Goal: Information Seeking & Learning: Learn about a topic

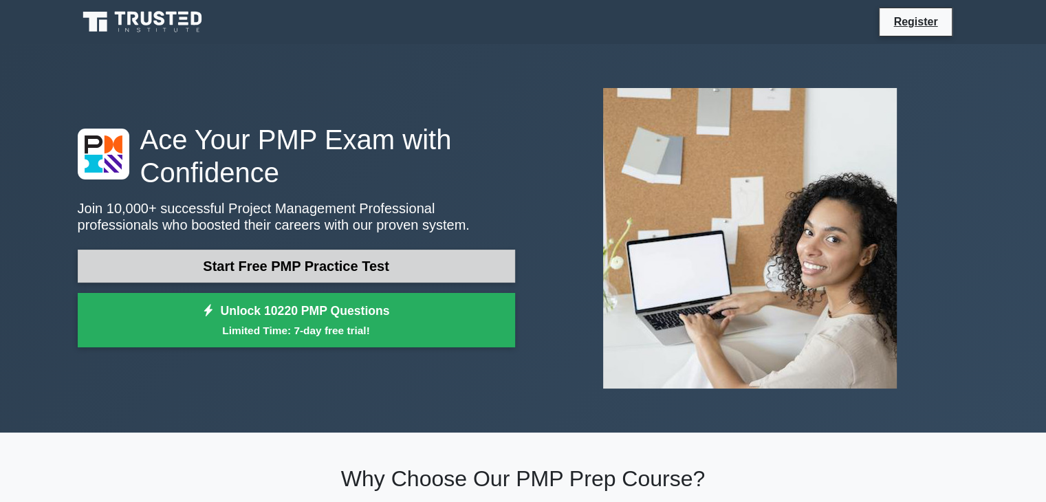
click at [340, 259] on link "Start Free PMP Practice Test" at bounding box center [296, 266] width 437 height 33
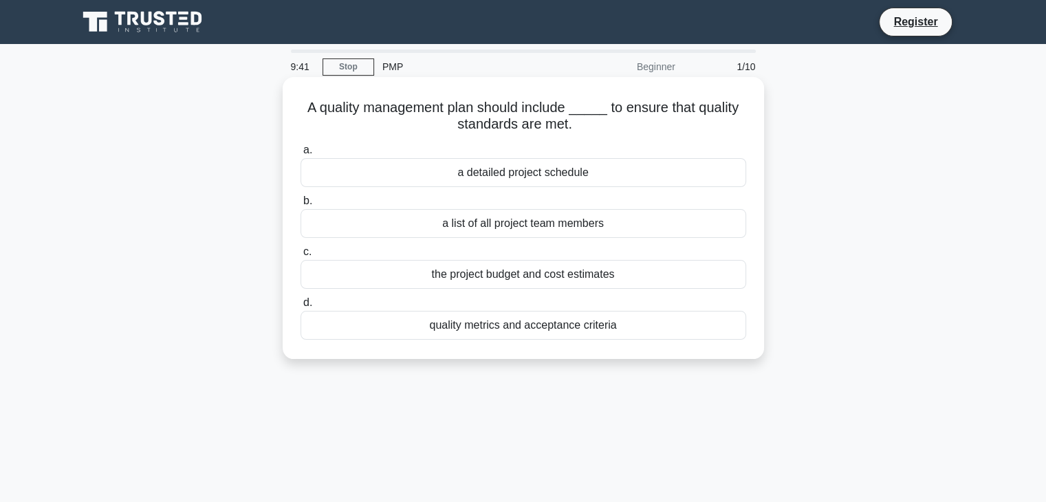
click at [558, 324] on div "quality metrics and acceptance criteria" at bounding box center [522, 325] width 445 height 29
click at [300, 307] on input "d. quality metrics and acceptance criteria" at bounding box center [300, 302] width 0 height 9
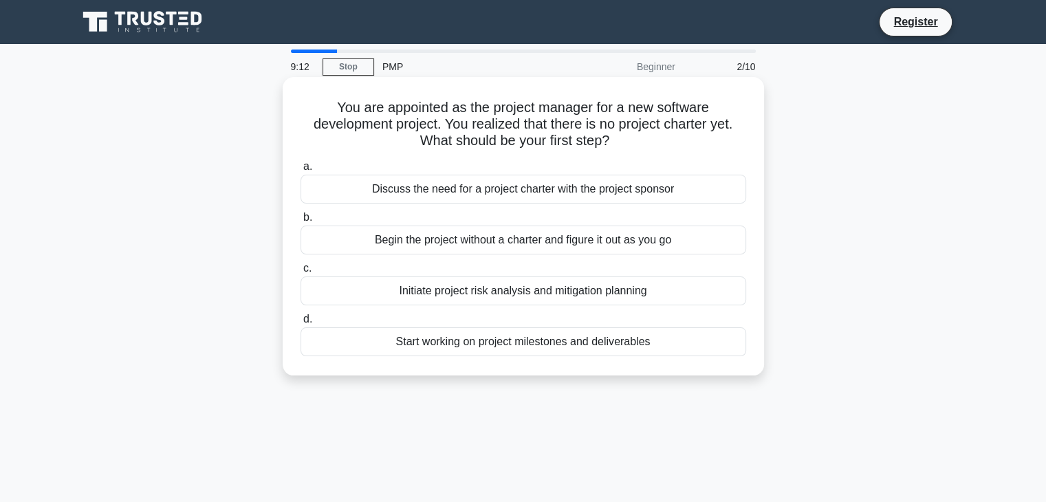
click at [507, 192] on div "Discuss the need for a project charter with the project sponsor" at bounding box center [522, 189] width 445 height 29
click at [300, 171] on input "a. Discuss the need for a project charter with the project sponsor" at bounding box center [300, 166] width 0 height 9
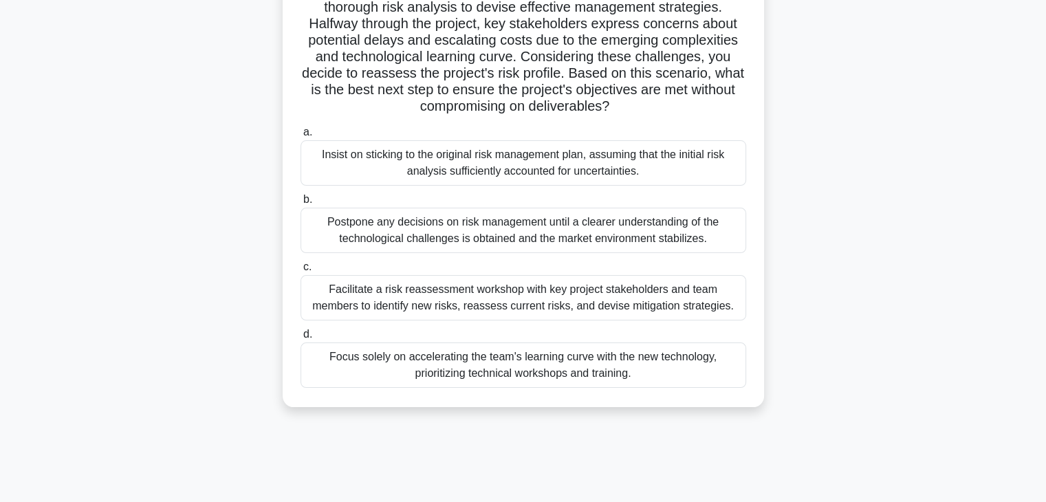
scroll to position [206, 0]
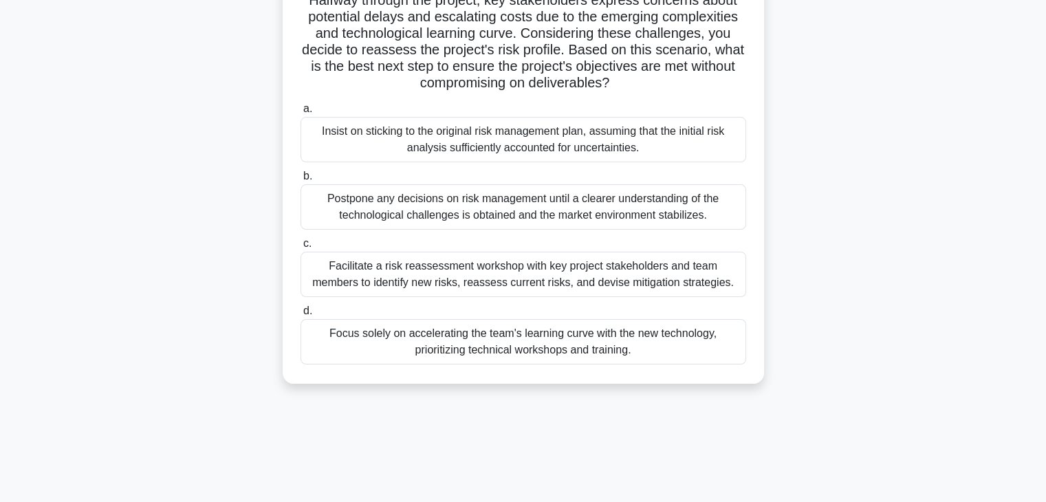
click at [470, 284] on div "Facilitate a risk reassessment workshop with key project stakeholders and team …" at bounding box center [522, 274] width 445 height 45
click at [300, 248] on input "c. Facilitate a risk reassessment workshop with key project stakeholders and te…" at bounding box center [300, 243] width 0 height 9
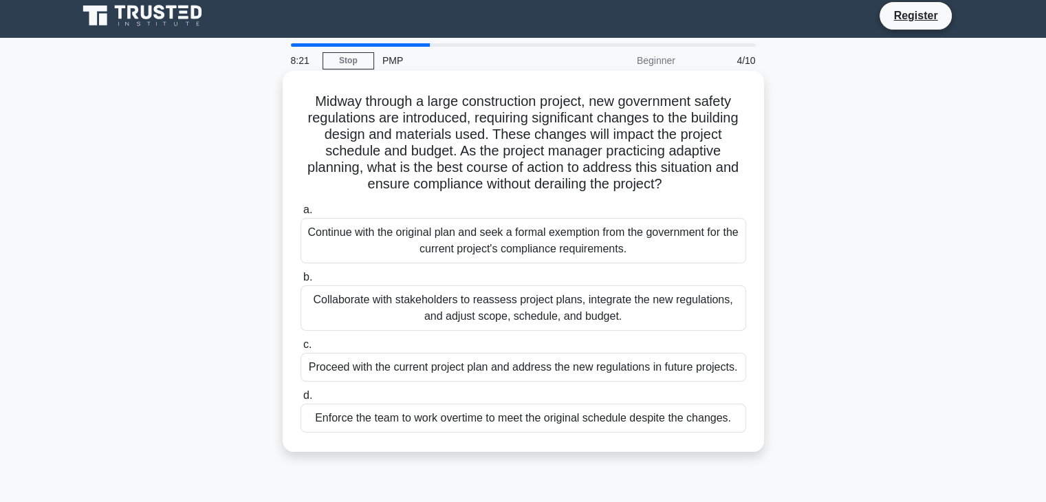
scroll to position [0, 0]
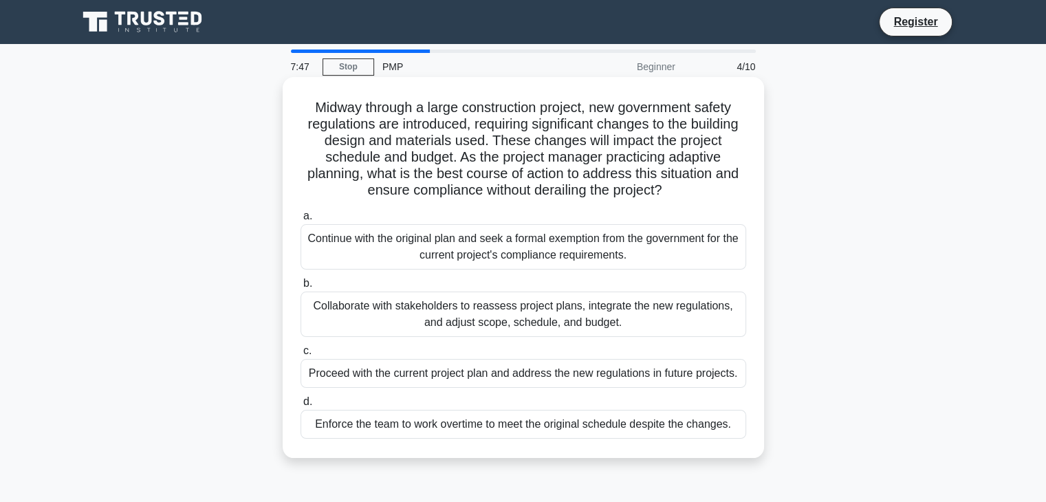
click at [473, 314] on div "Collaborate with stakeholders to reassess project plans, integrate the new regu…" at bounding box center [522, 313] width 445 height 45
click at [300, 288] on input "b. Collaborate with stakeholders to reassess project plans, integrate the new r…" at bounding box center [300, 283] width 0 height 9
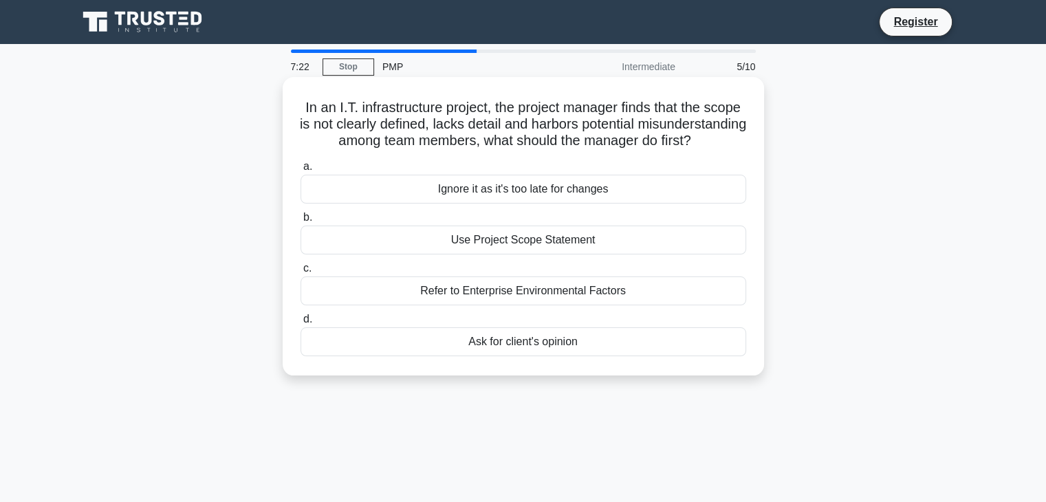
click at [511, 254] on div "Use Project Scope Statement" at bounding box center [522, 239] width 445 height 29
click at [300, 222] on input "b. Use Project Scope Statement" at bounding box center [300, 217] width 0 height 9
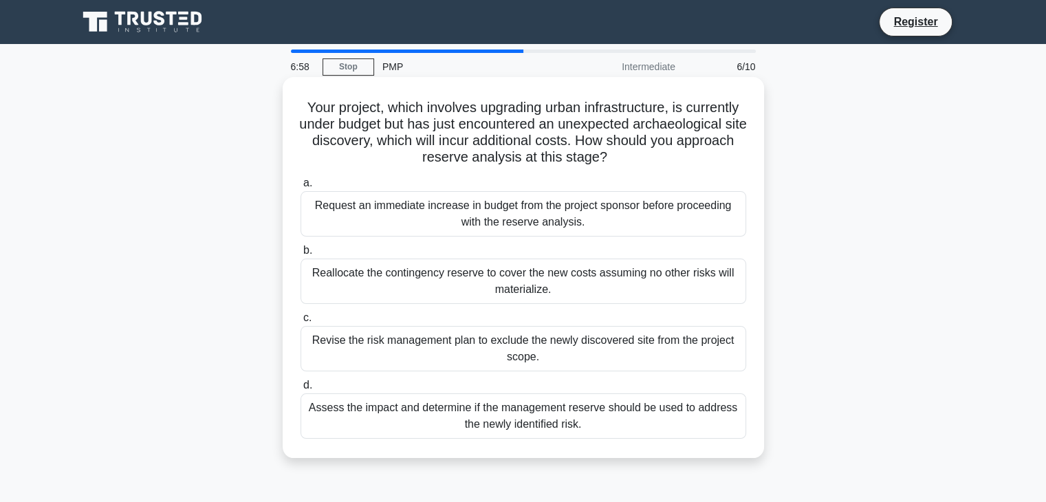
click at [506, 411] on div "Assess the impact and determine if the management reserve should be used to add…" at bounding box center [522, 415] width 445 height 45
click at [300, 390] on input "d. Assess the impact and determine if the management reserve should be used to …" at bounding box center [300, 385] width 0 height 9
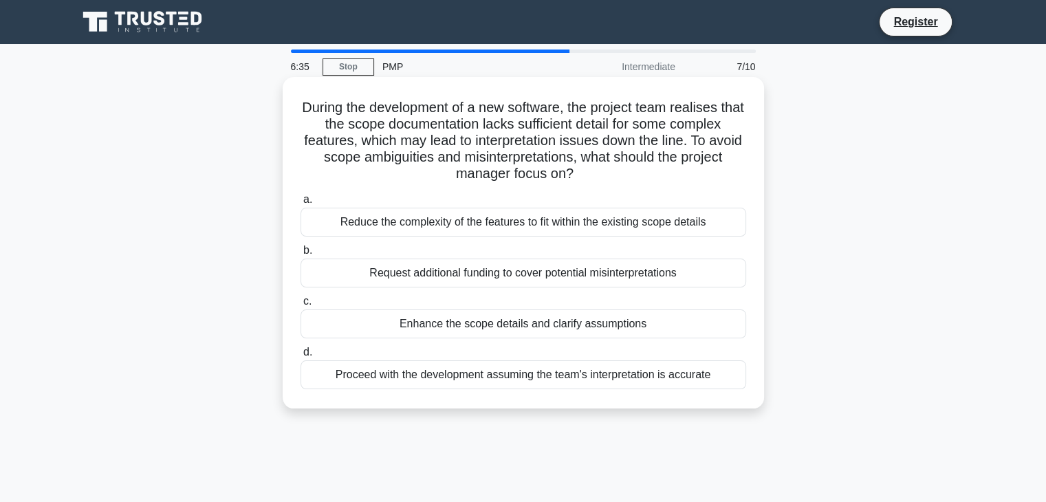
click at [522, 373] on div "Proceed with the development assuming the team's interpretation is accurate" at bounding box center [522, 374] width 445 height 29
click at [300, 357] on input "d. Proceed with the development assuming the team's interpretation is accurate" at bounding box center [300, 352] width 0 height 9
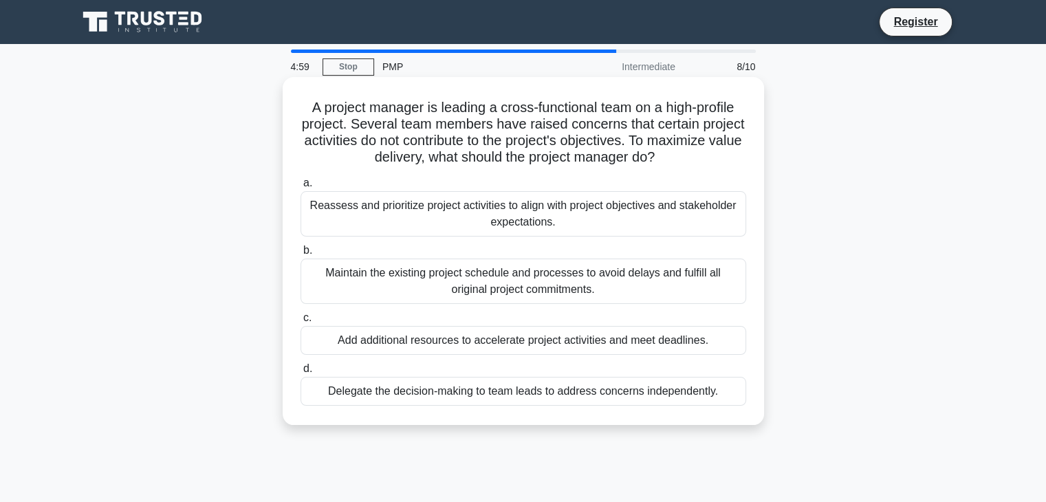
click at [519, 209] on div "Reassess and prioritize project activities to align with project objectives and…" at bounding box center [522, 213] width 445 height 45
click at [300, 188] on input "a. Reassess and prioritize project activities to align with project objectives …" at bounding box center [300, 183] width 0 height 9
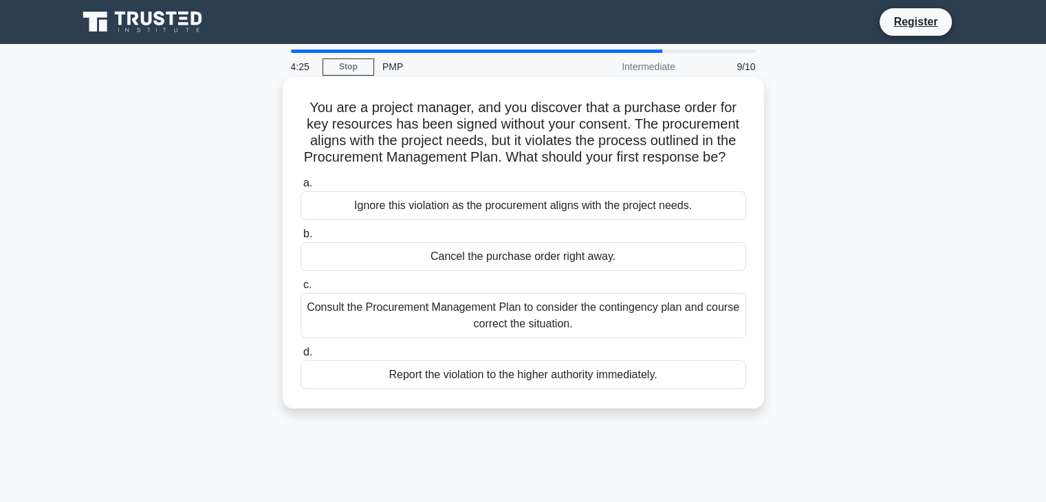
click at [470, 331] on div "Consult the Procurement Management Plan to consider the contingency plan and co…" at bounding box center [522, 315] width 445 height 45
click at [300, 289] on input "c. Consult the Procurement Management Plan to consider the contingency plan and…" at bounding box center [300, 284] width 0 height 9
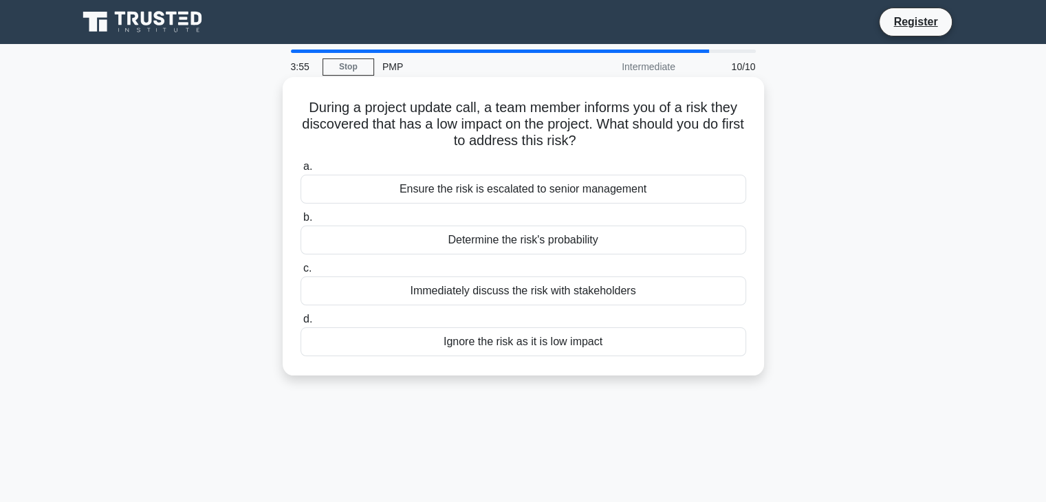
click at [487, 240] on div "Determine the risk's probability" at bounding box center [522, 239] width 445 height 29
click at [300, 222] on input "b. Determine the risk's probability" at bounding box center [300, 217] width 0 height 9
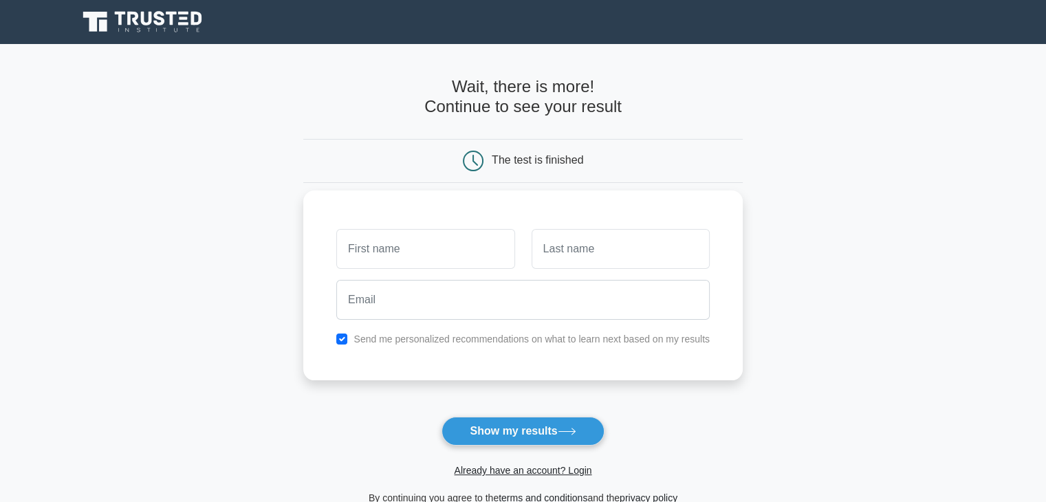
click at [408, 243] on input "text" at bounding box center [425, 249] width 178 height 40
type input "Praveen"
click at [553, 260] on input "text" at bounding box center [620, 249] width 178 height 40
type input "Raj"
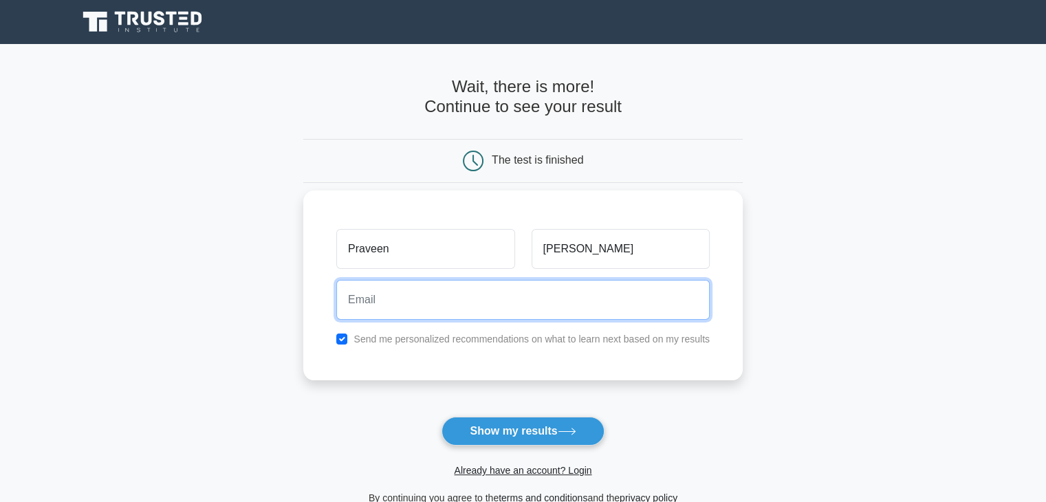
click at [372, 309] on input "email" at bounding box center [522, 300] width 373 height 40
type input "rajpraveenvimal@gmail.com"
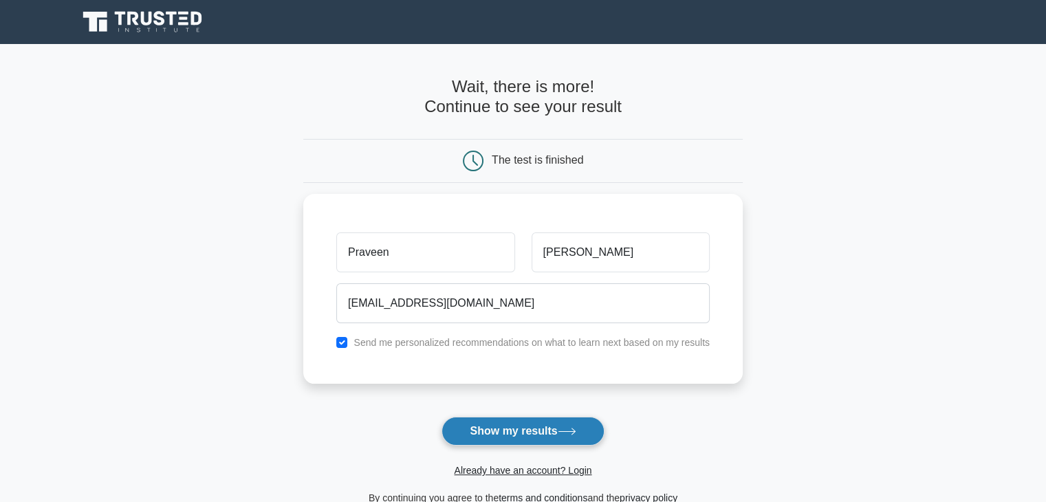
click at [538, 430] on button "Show my results" at bounding box center [522, 431] width 162 height 29
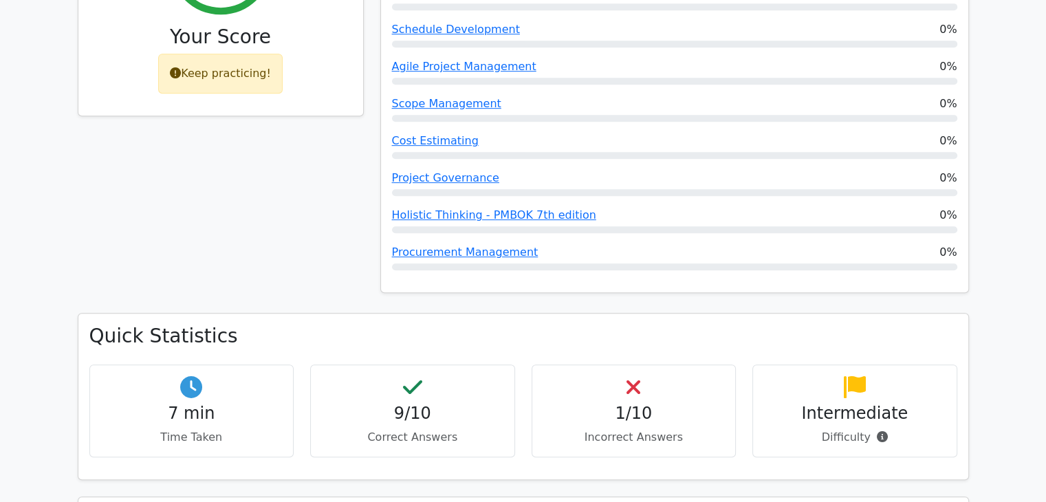
scroll to position [687, 0]
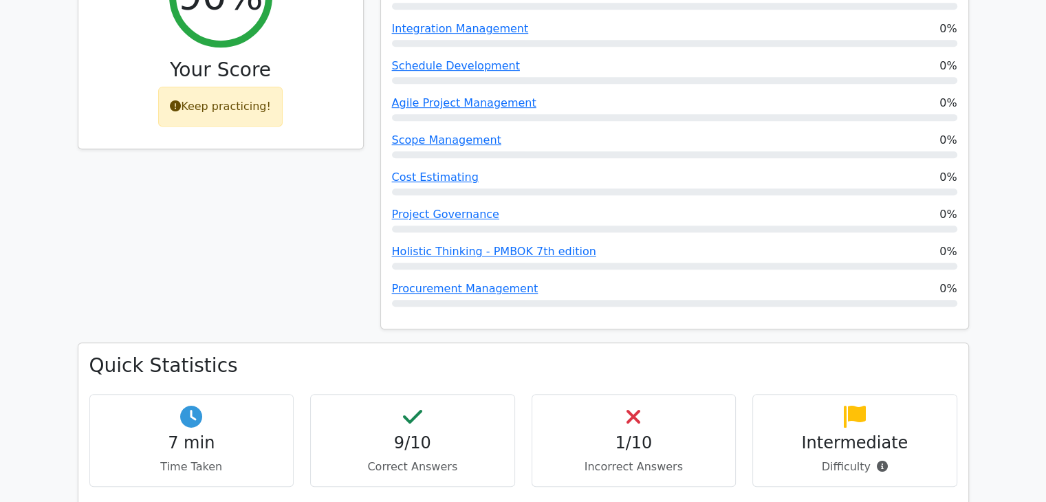
click at [638, 433] on h4 "1/10" at bounding box center [633, 443] width 181 height 20
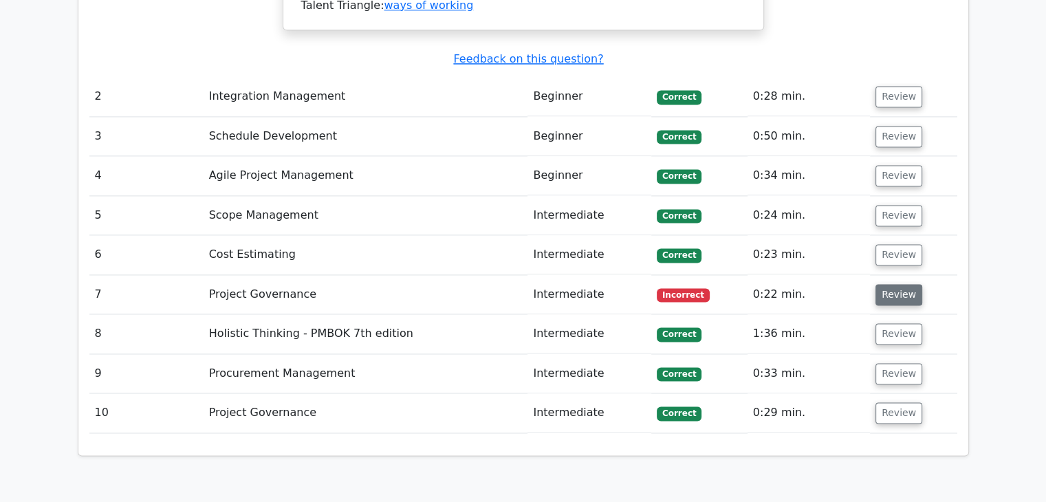
scroll to position [1856, 0]
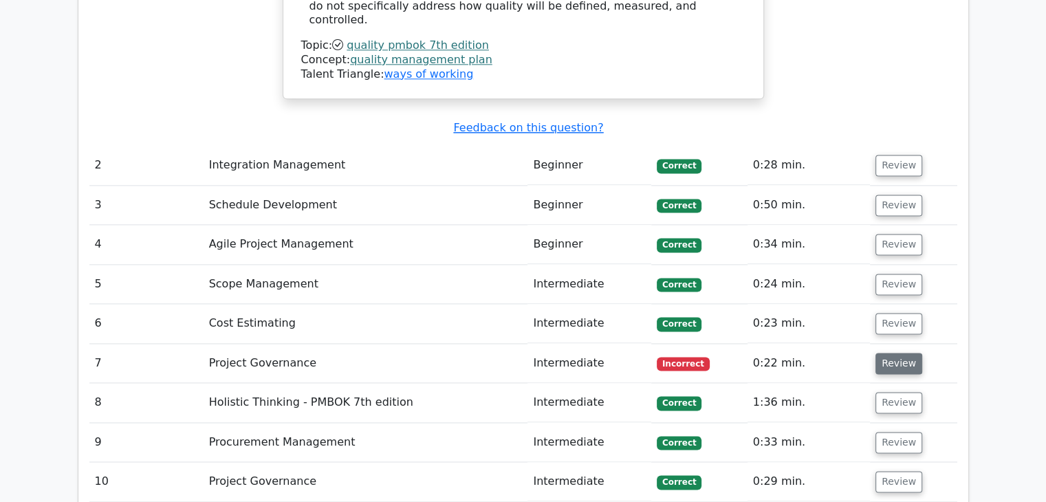
click at [896, 353] on button "Review" at bounding box center [898, 363] width 47 height 21
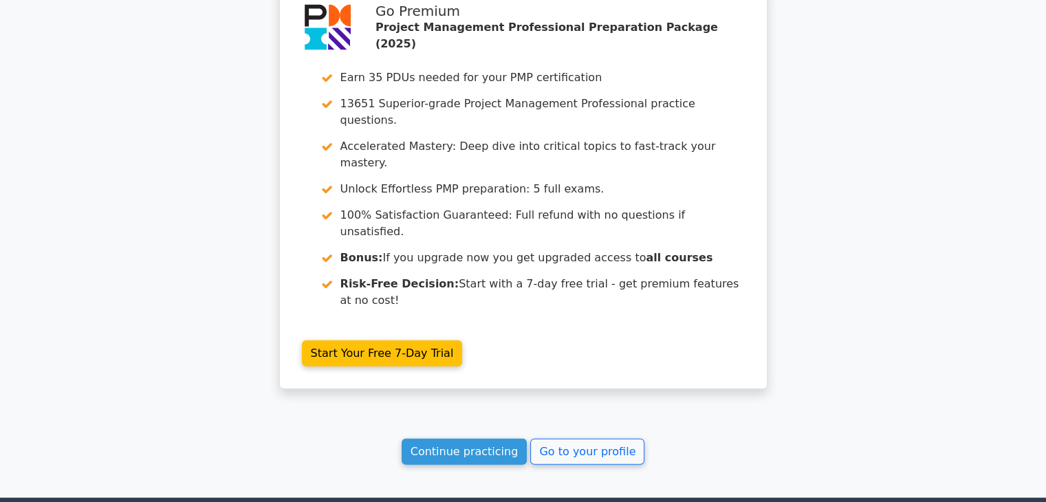
scroll to position [3144, 0]
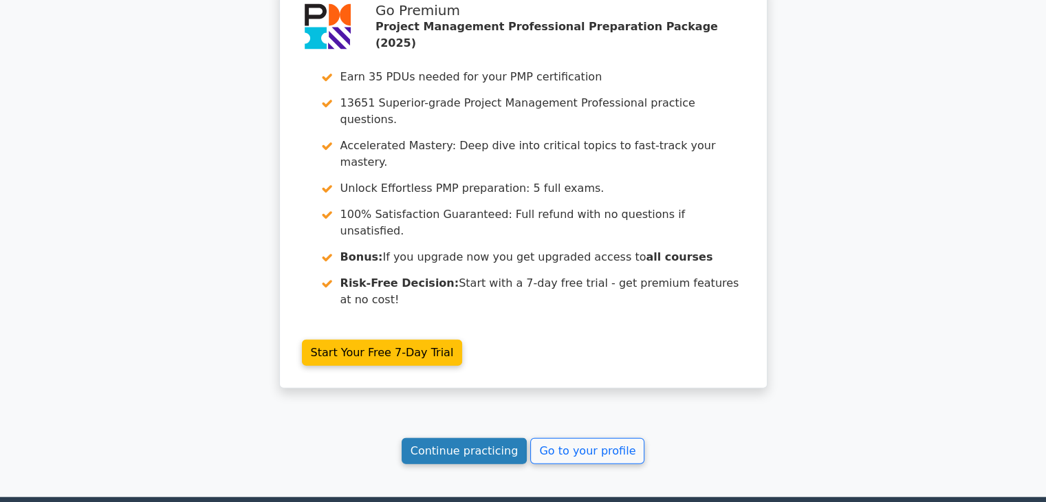
click at [499, 438] on link "Continue practicing" at bounding box center [464, 451] width 126 height 26
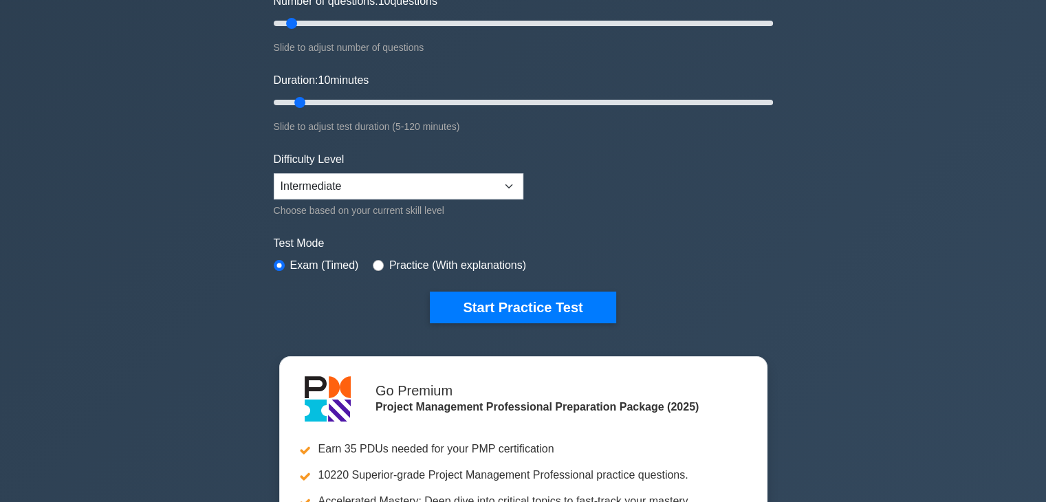
scroll to position [206, 0]
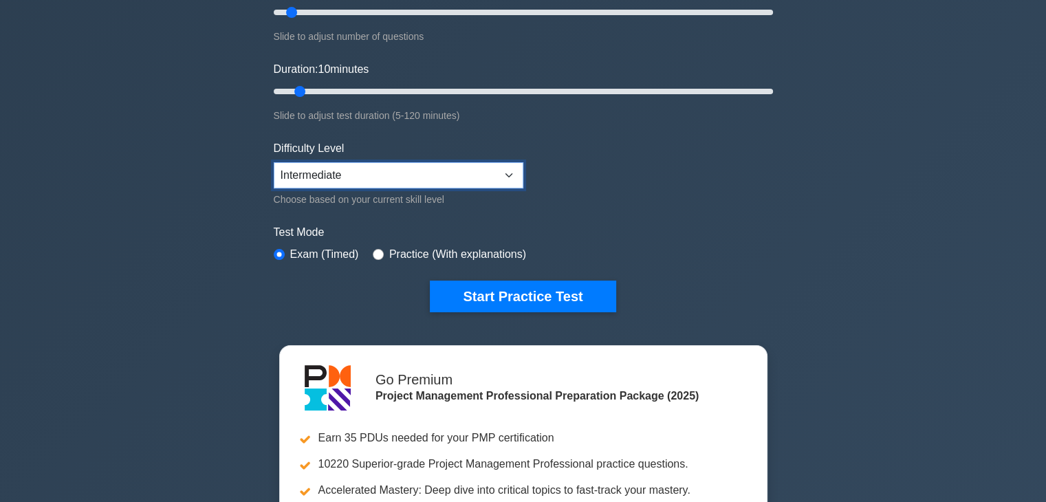
click at [514, 173] on select "Beginner Intermediate Expert" at bounding box center [399, 175] width 250 height 26
select select "expert"
click at [274, 162] on select "Beginner Intermediate Expert" at bounding box center [399, 175] width 250 height 26
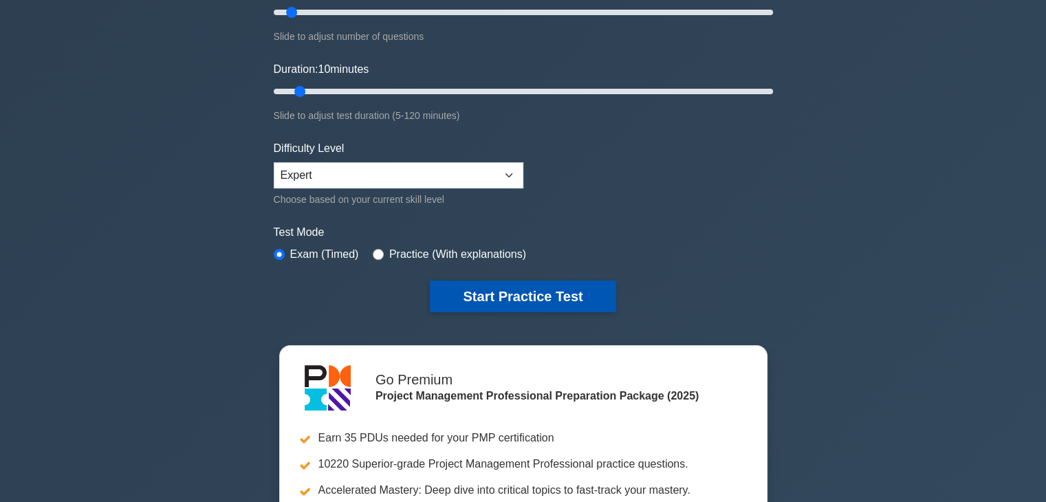
click at [536, 298] on button "Start Practice Test" at bounding box center [523, 296] width 186 height 32
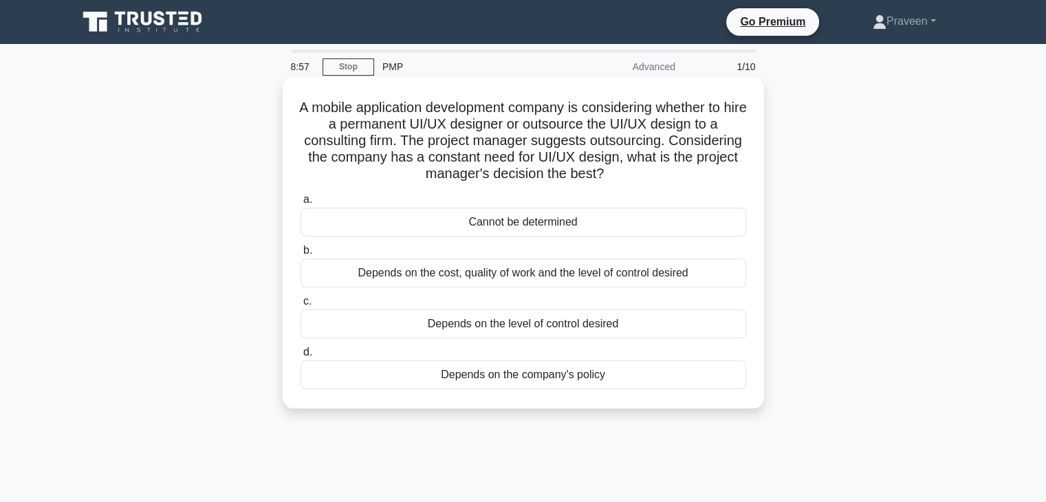
click at [518, 276] on div "Depends on the cost, quality of work and the level of control desired" at bounding box center [522, 272] width 445 height 29
click at [300, 255] on input "b. Depends on the cost, quality of work and the level of control desired" at bounding box center [300, 250] width 0 height 9
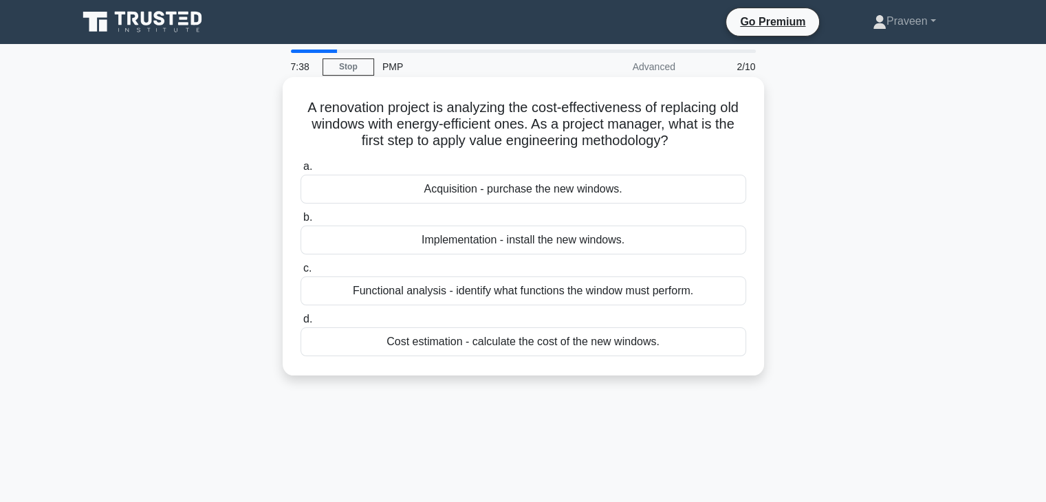
click at [539, 287] on div "Functional analysis - identify what functions the window must perform." at bounding box center [522, 290] width 445 height 29
click at [300, 273] on input "c. Functional analysis - identify what functions the window must perform." at bounding box center [300, 268] width 0 height 9
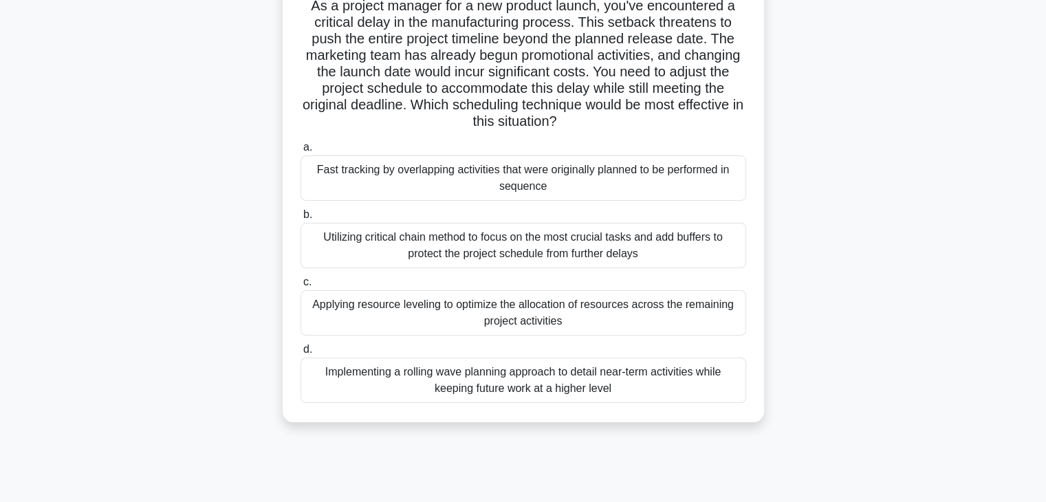
scroll to position [137, 0]
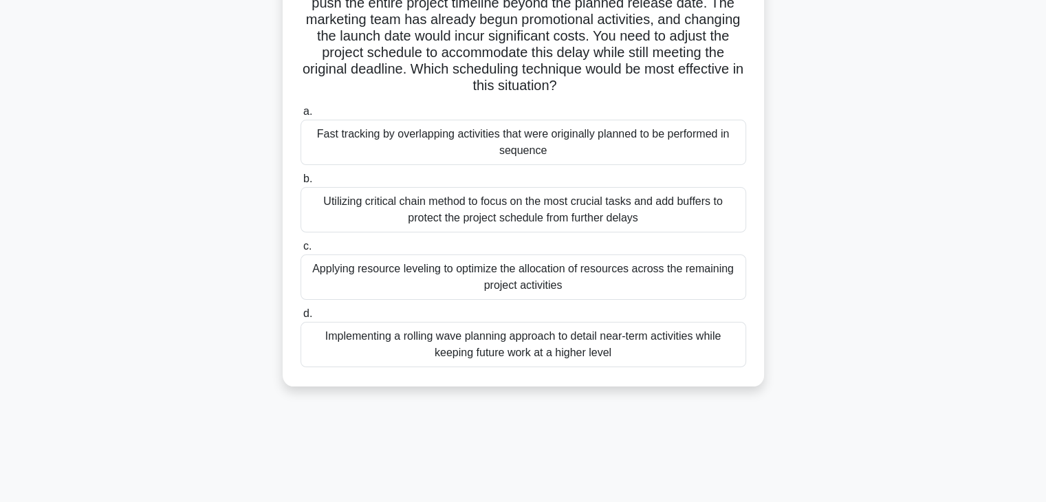
click at [621, 284] on div "Applying resource leveling to optimize the allocation of resources across the r…" at bounding box center [522, 276] width 445 height 45
click at [300, 251] on input "c. Applying resource leveling to optimize the allocation of resources across th…" at bounding box center [300, 246] width 0 height 9
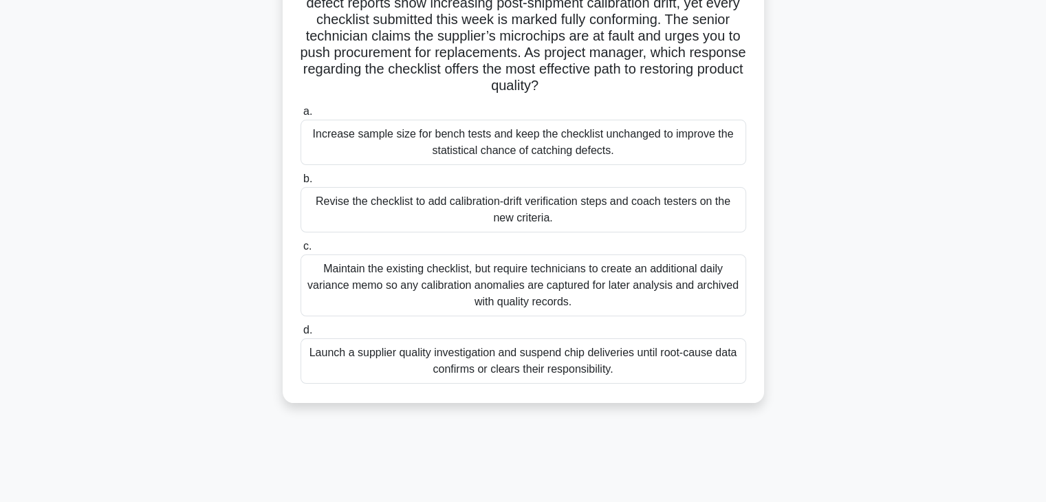
click at [476, 215] on div "Revise the checklist to add calibration-drift verification steps and coach test…" at bounding box center [522, 209] width 445 height 45
click at [300, 184] on input "b. Revise the checklist to add calibration-drift verification steps and coach t…" at bounding box center [300, 179] width 0 height 9
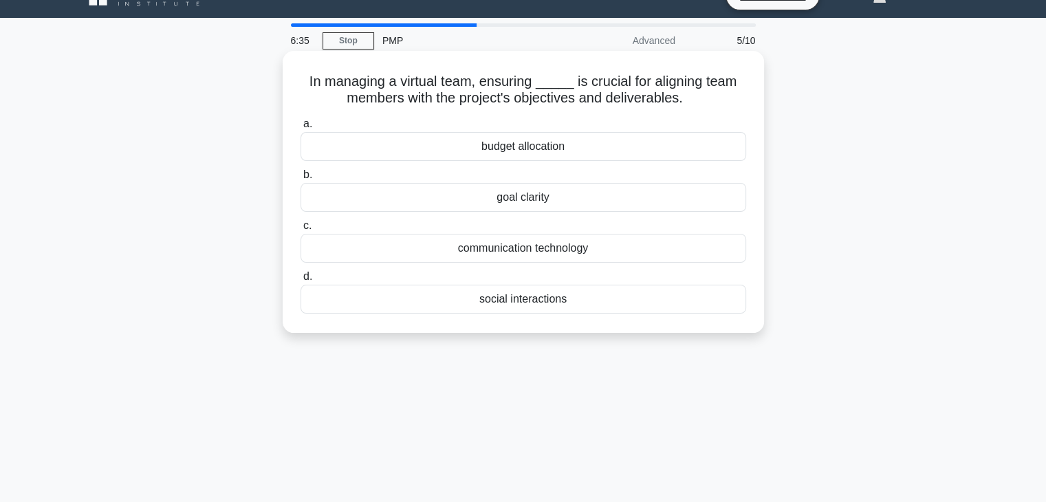
scroll to position [0, 0]
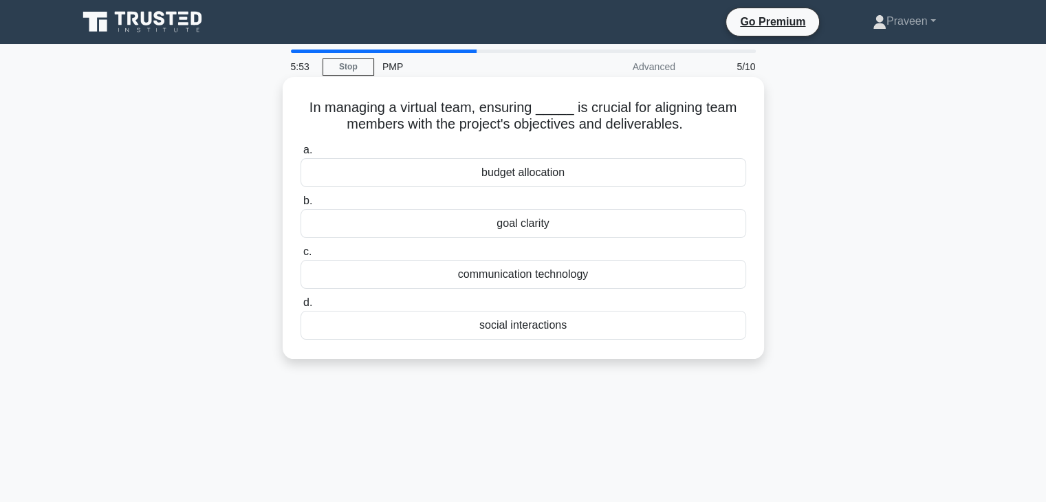
click at [540, 274] on div "communication technology" at bounding box center [522, 274] width 445 height 29
click at [300, 256] on input "c. communication technology" at bounding box center [300, 251] width 0 height 9
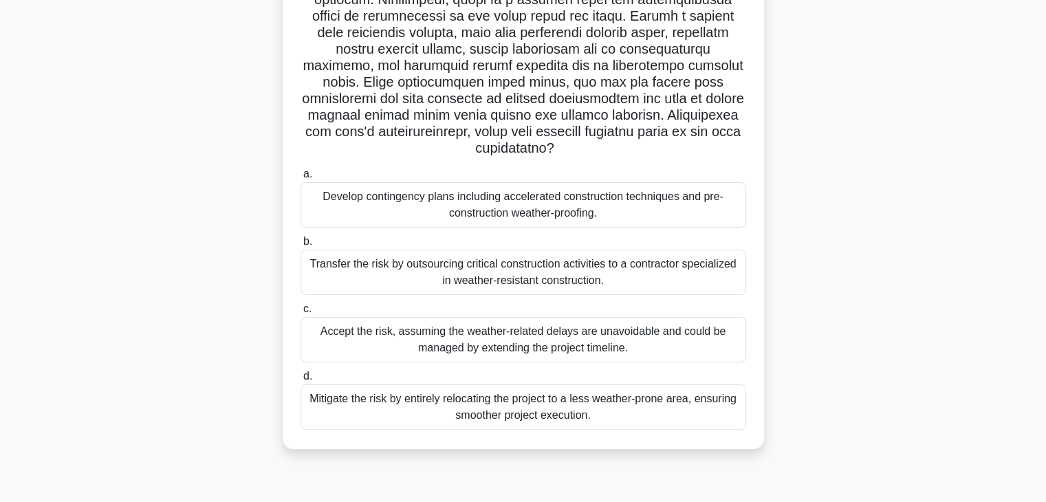
scroll to position [241, 0]
click at [589, 321] on div "Accept the risk, assuming the weather-related delays are unavoidable and could …" at bounding box center [522, 338] width 445 height 45
click at [300, 313] on input "c. Accept the risk, assuming the weather-related delays are unavoidable and cou…" at bounding box center [300, 308] width 0 height 9
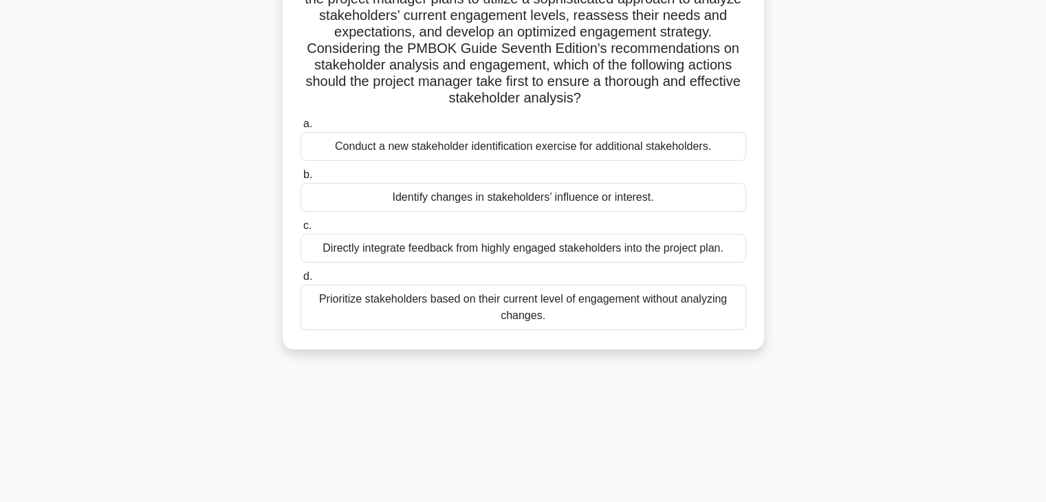
click at [467, 311] on div "Prioritize stakeholders based on their current level of engagement without anal…" at bounding box center [522, 307] width 445 height 45
click at [300, 281] on input "d. Prioritize stakeholders based on their current level of engagement without a…" at bounding box center [300, 276] width 0 height 9
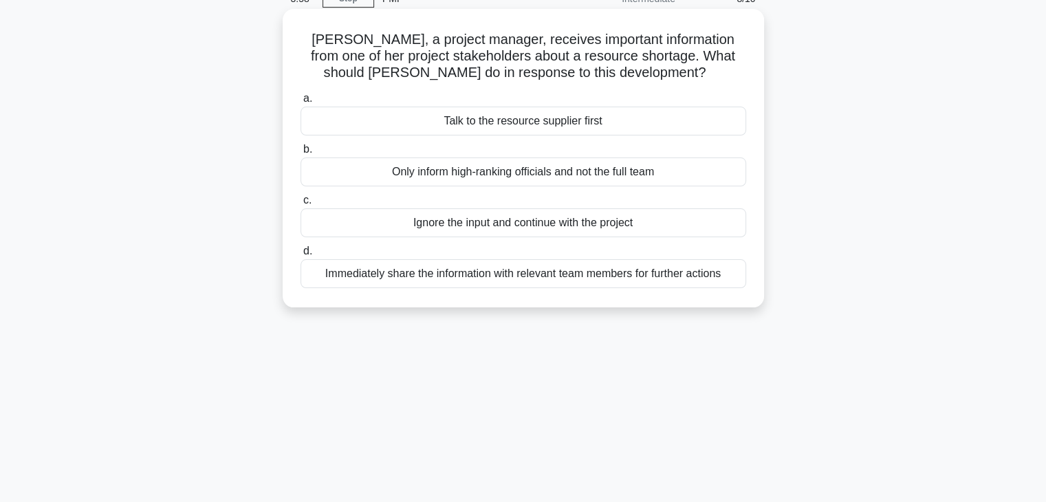
scroll to position [69, 0]
click at [467, 278] on div "Immediately share the information with relevant team members for further actions" at bounding box center [522, 272] width 445 height 29
click at [300, 255] on input "d. Immediately share the information with relevant team members for further act…" at bounding box center [300, 250] width 0 height 9
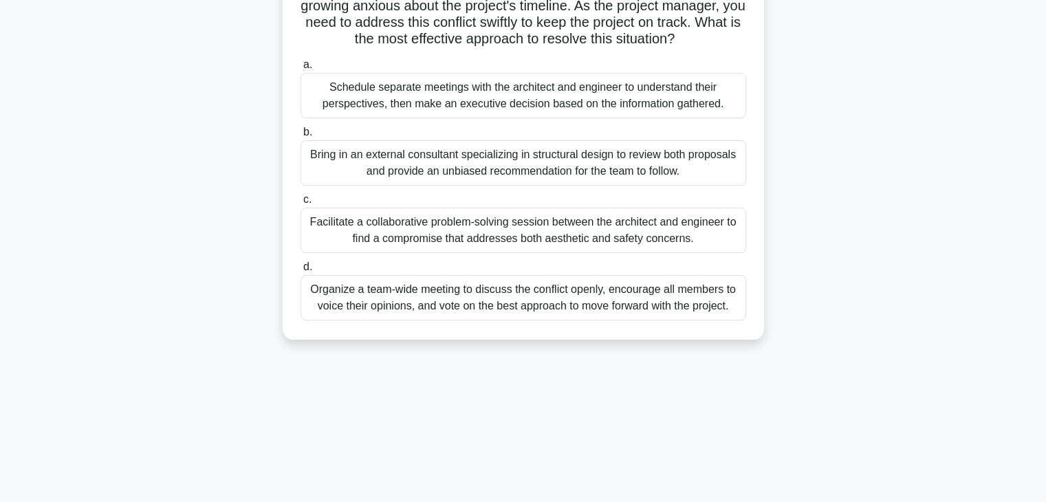
scroll to position [206, 0]
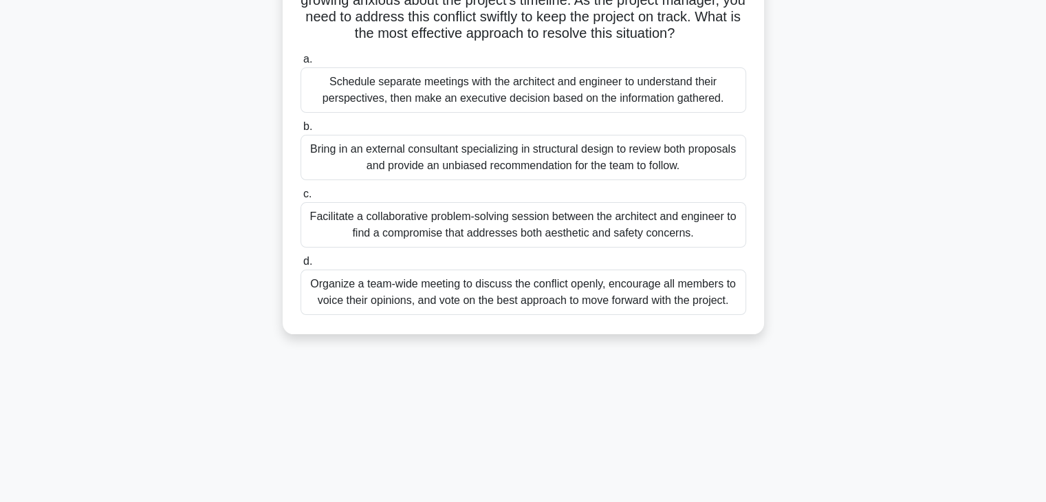
click at [530, 232] on div "Facilitate a collaborative problem-solving session between the architect and en…" at bounding box center [522, 224] width 445 height 45
click at [300, 199] on input "c. Facilitate a collaborative problem-solving session between the architect and…" at bounding box center [300, 194] width 0 height 9
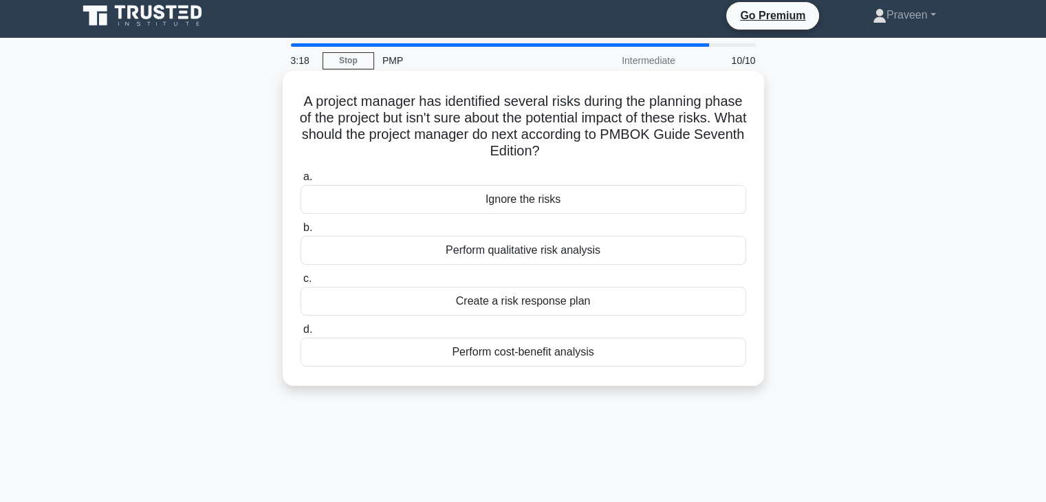
scroll to position [0, 0]
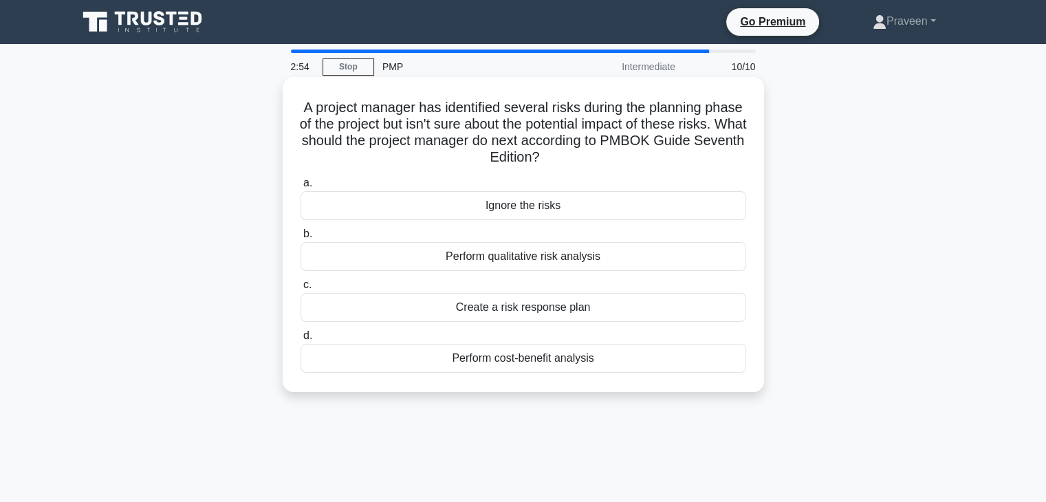
click at [539, 260] on div "Perform qualitative risk analysis" at bounding box center [522, 256] width 445 height 29
click at [300, 239] on input "b. Perform qualitative risk analysis" at bounding box center [300, 234] width 0 height 9
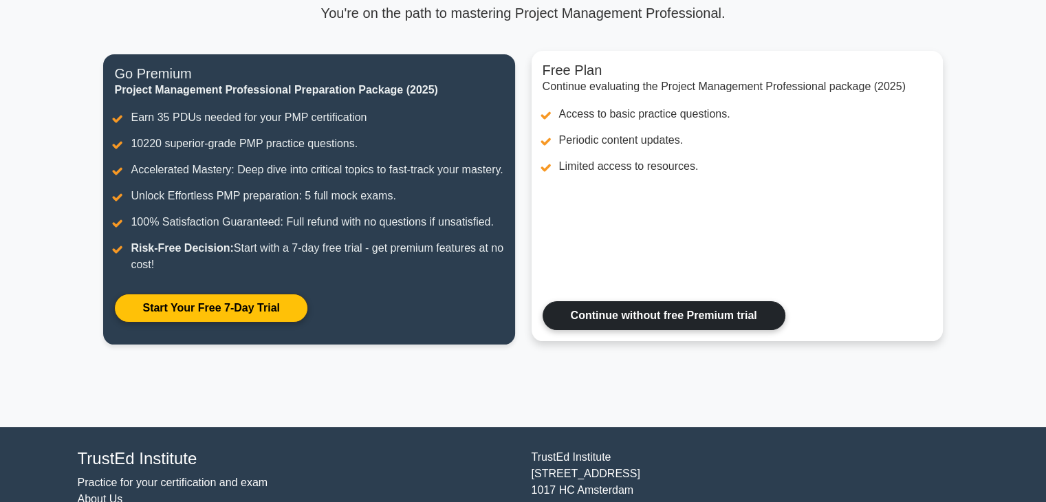
scroll to position [90, 0]
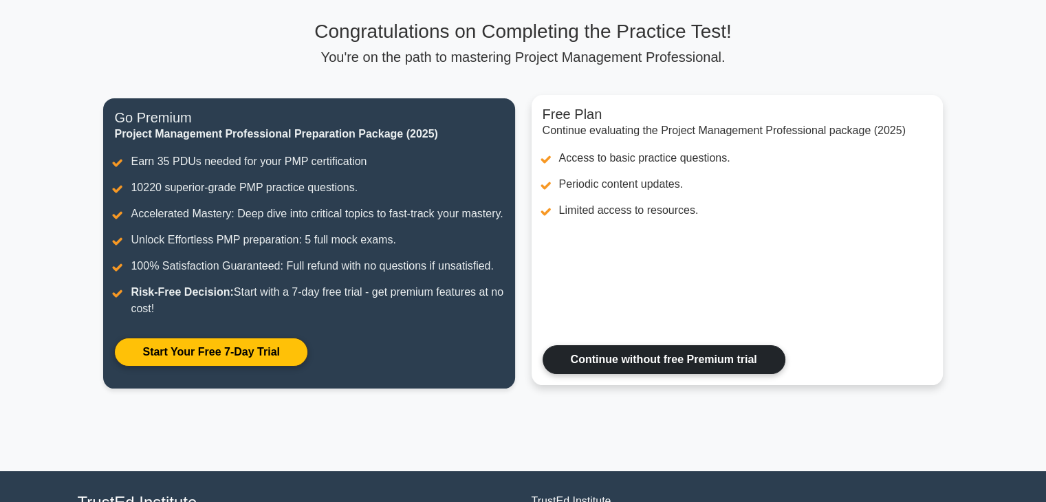
click at [663, 374] on link "Continue without free Premium trial" at bounding box center [663, 359] width 243 height 29
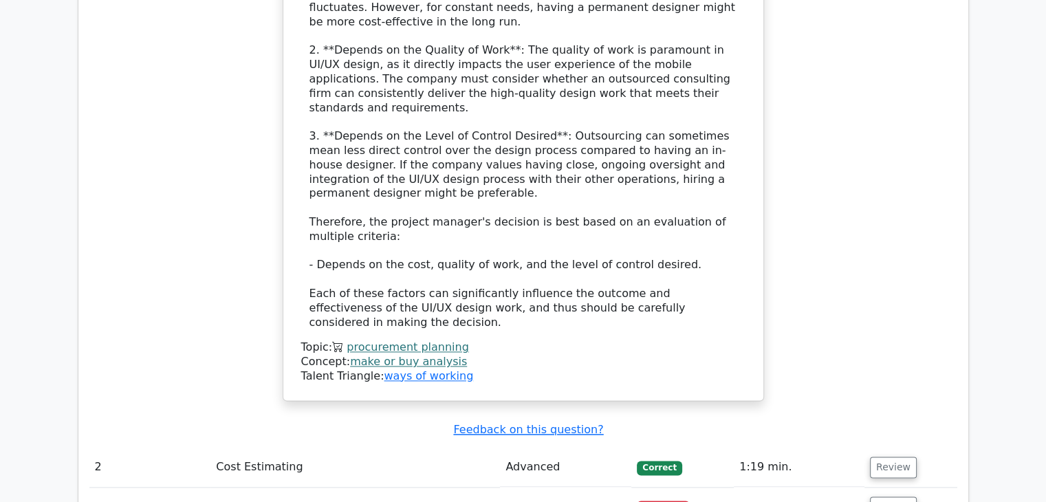
scroll to position [1787, 0]
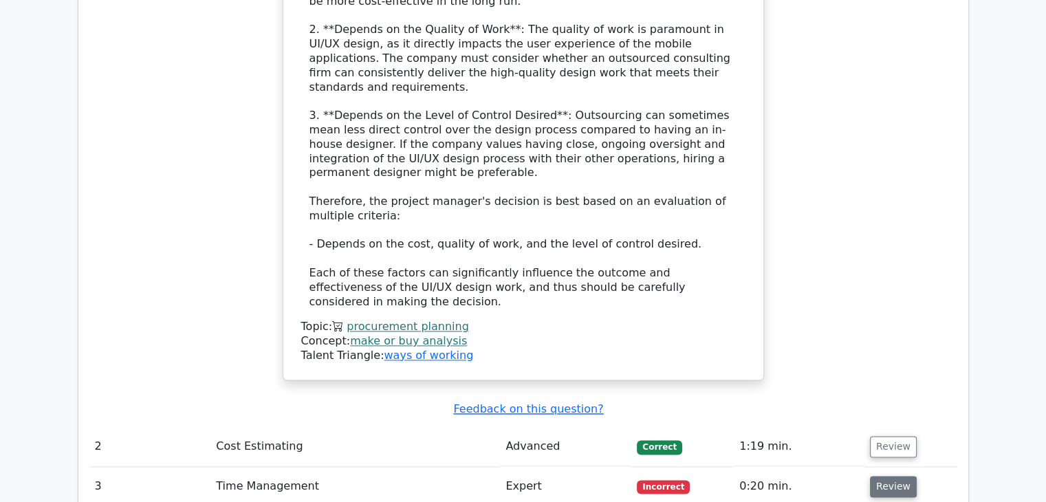
click at [896, 476] on button "Review" at bounding box center [893, 486] width 47 height 21
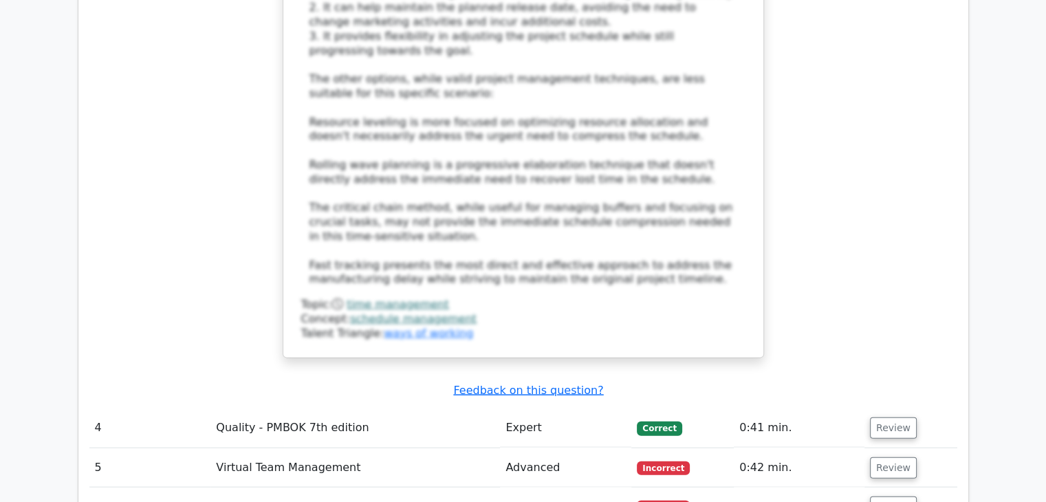
scroll to position [2956, 0]
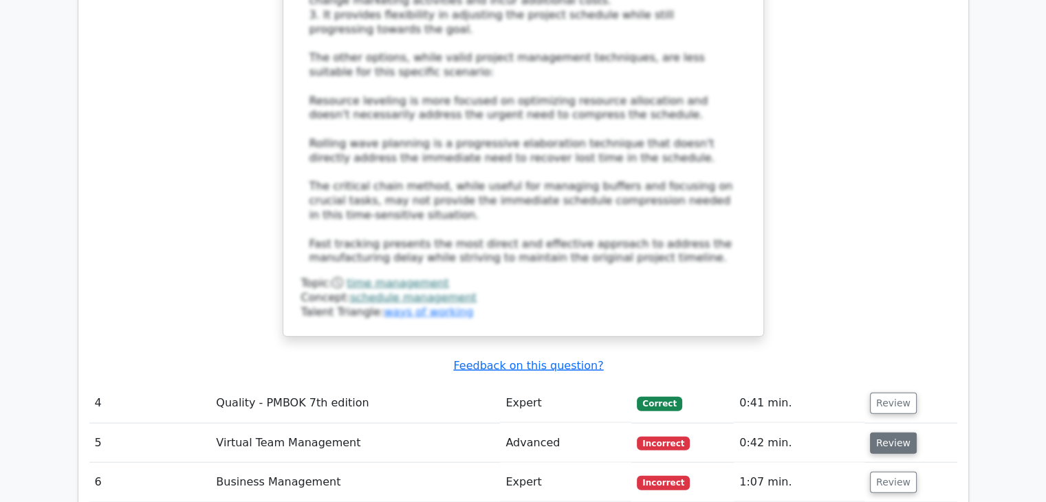
click at [885, 432] on button "Review" at bounding box center [893, 442] width 47 height 21
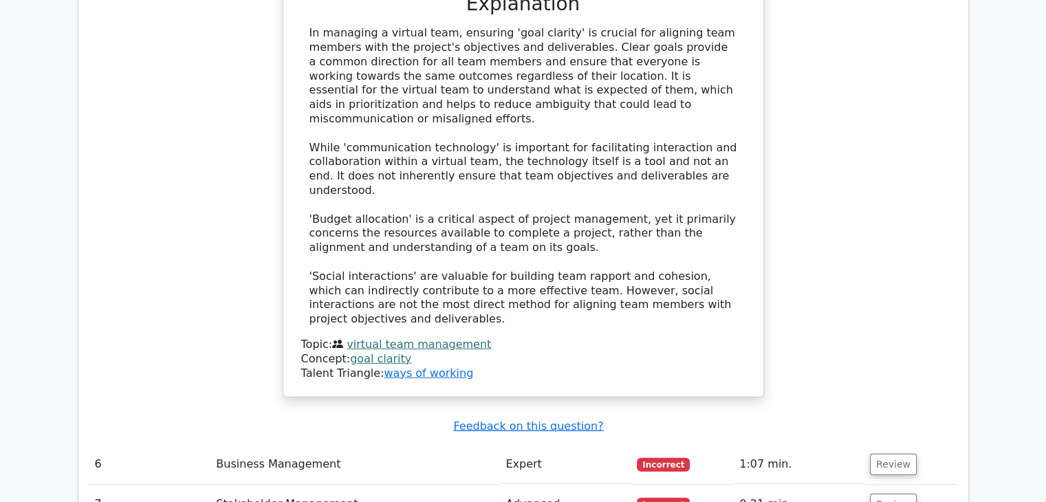
scroll to position [3781, 0]
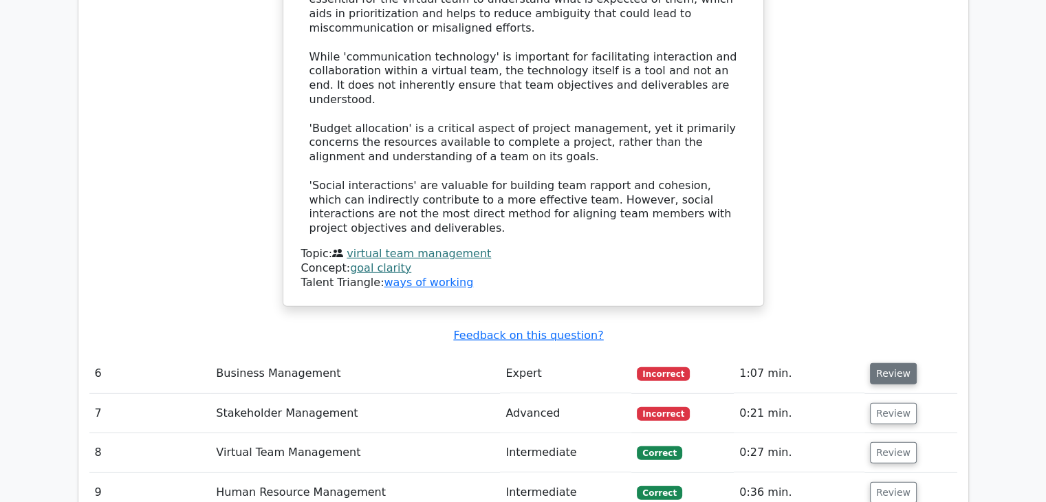
click at [893, 363] on button "Review" at bounding box center [893, 373] width 47 height 21
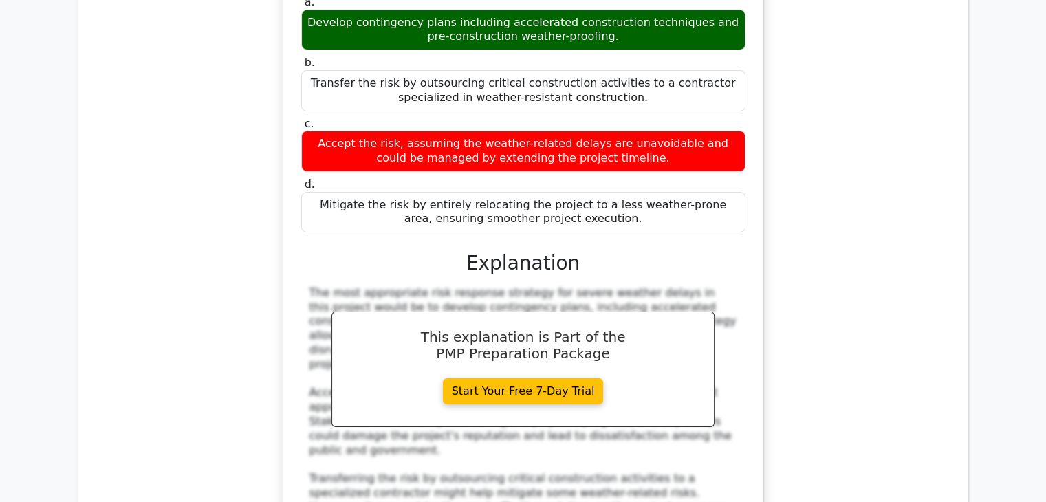
scroll to position [4812, 0]
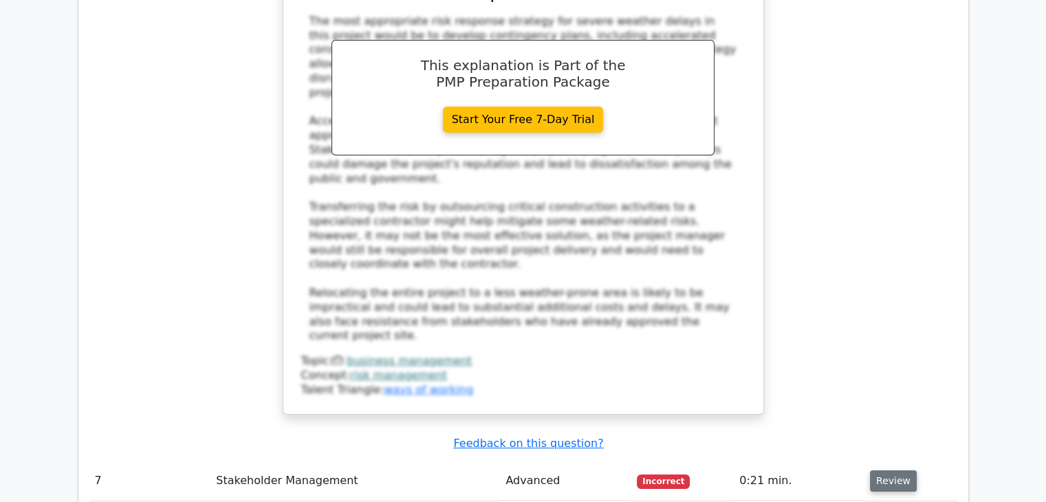
click at [888, 470] on button "Review" at bounding box center [893, 480] width 47 height 21
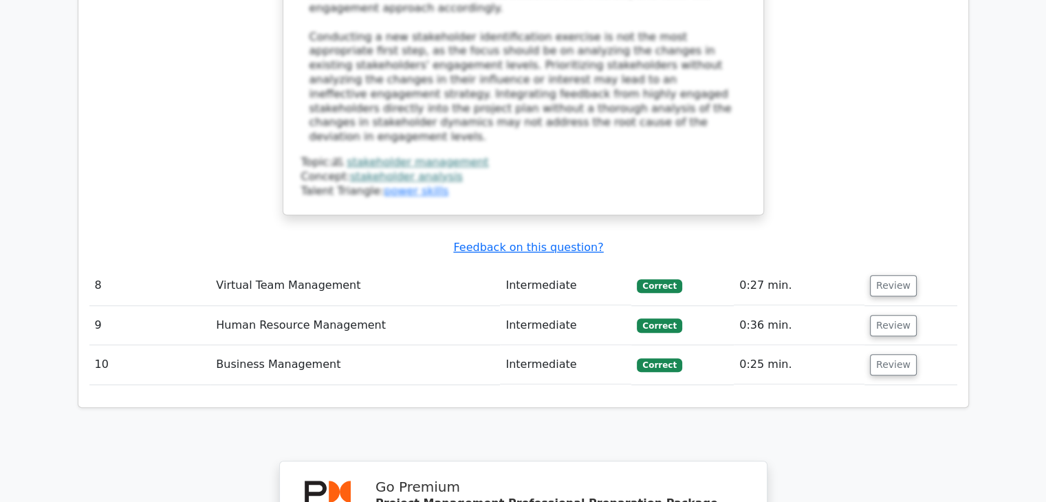
scroll to position [6118, 0]
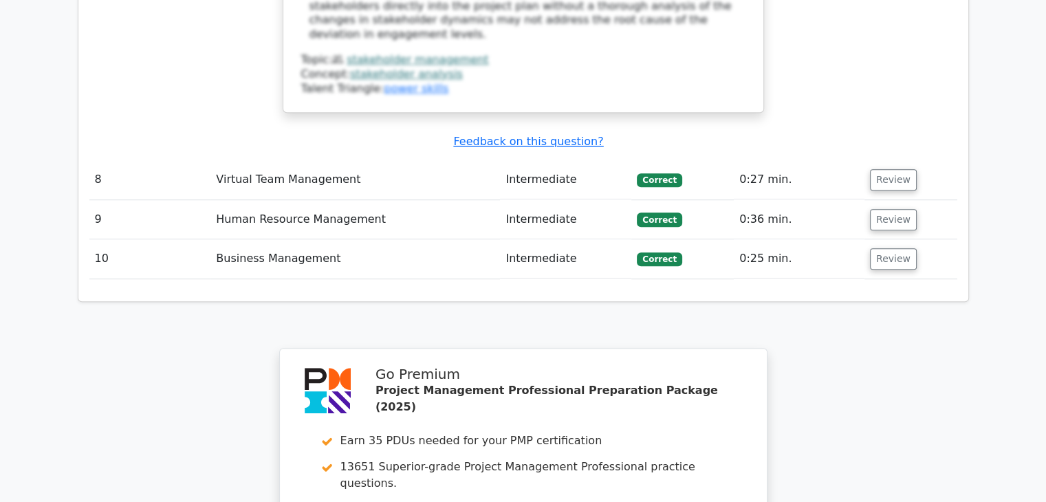
scroll to position [6187, 0]
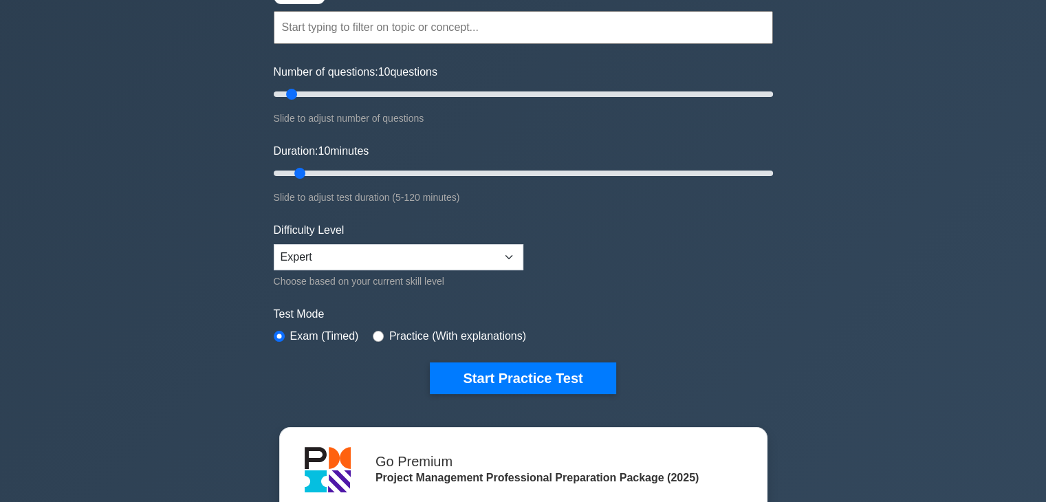
scroll to position [206, 0]
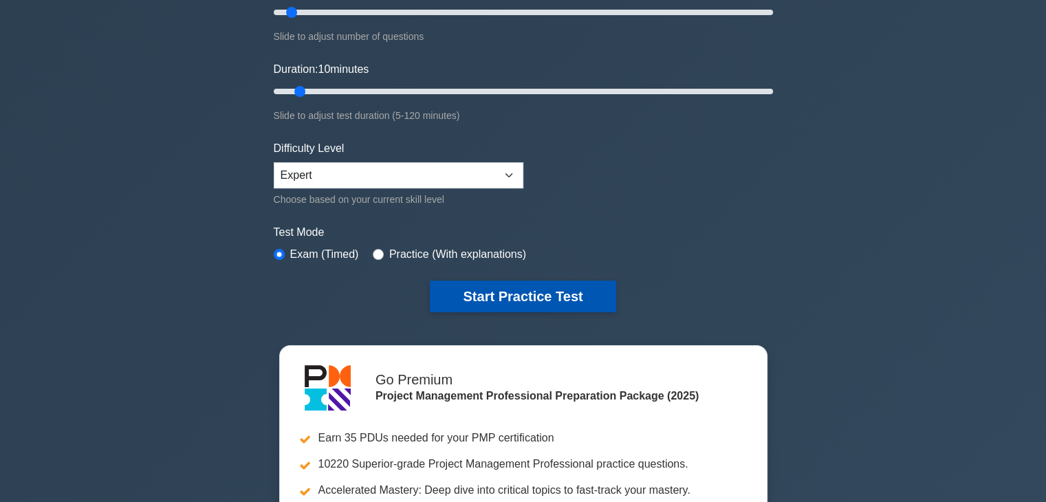
click at [542, 291] on button "Start Practice Test" at bounding box center [523, 296] width 186 height 32
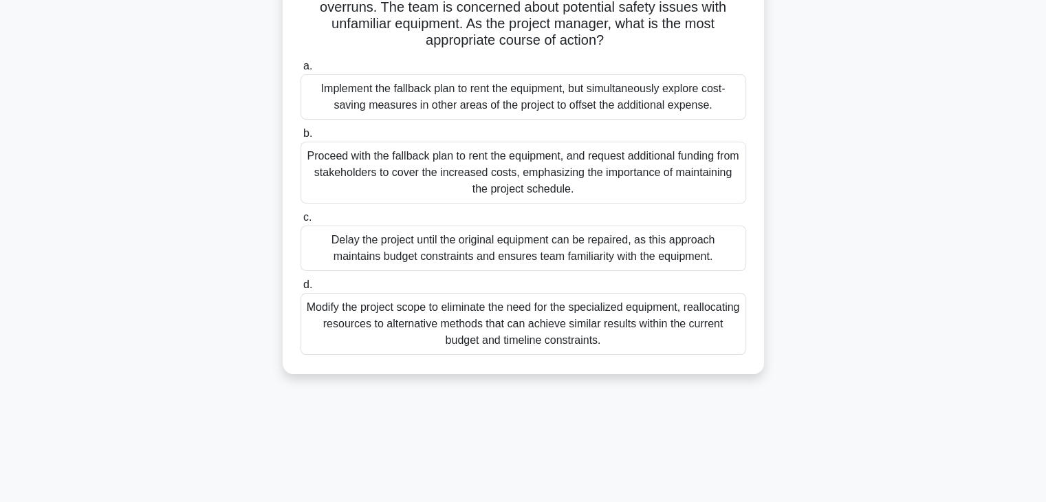
scroll to position [206, 0]
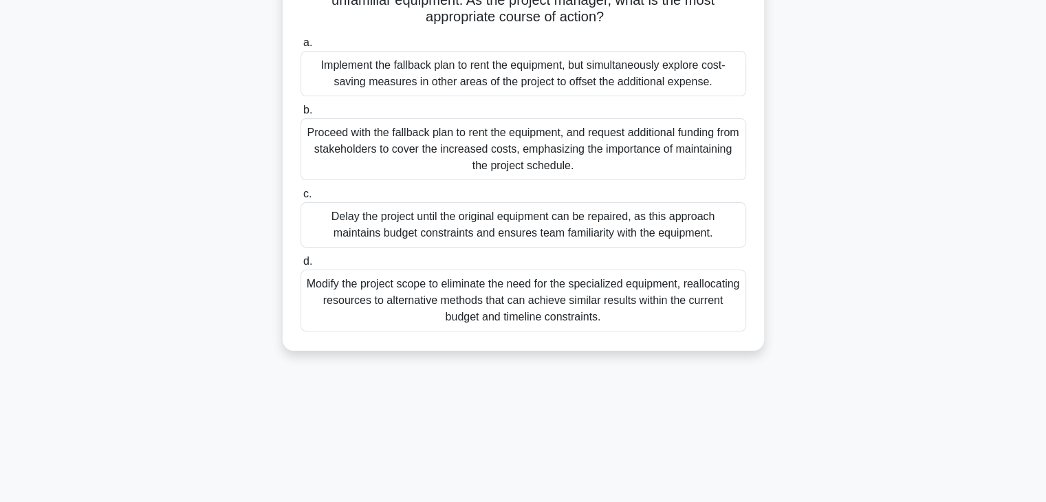
click at [528, 287] on div "Modify the project scope to eliminate the need for the specialized equipment, r…" at bounding box center [522, 300] width 445 height 62
click at [300, 266] on input "d. Modify the project scope to eliminate the need for the specialized equipment…" at bounding box center [300, 261] width 0 height 9
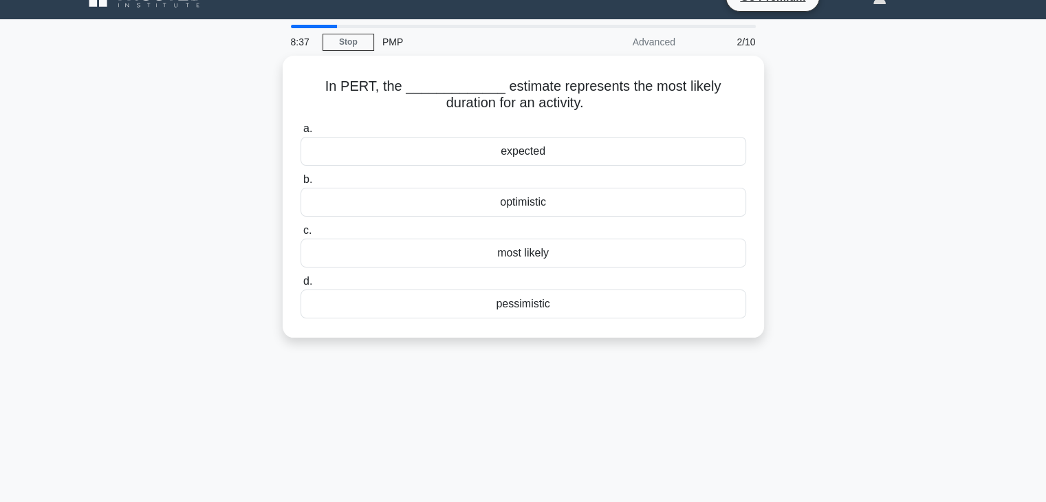
scroll to position [0, 0]
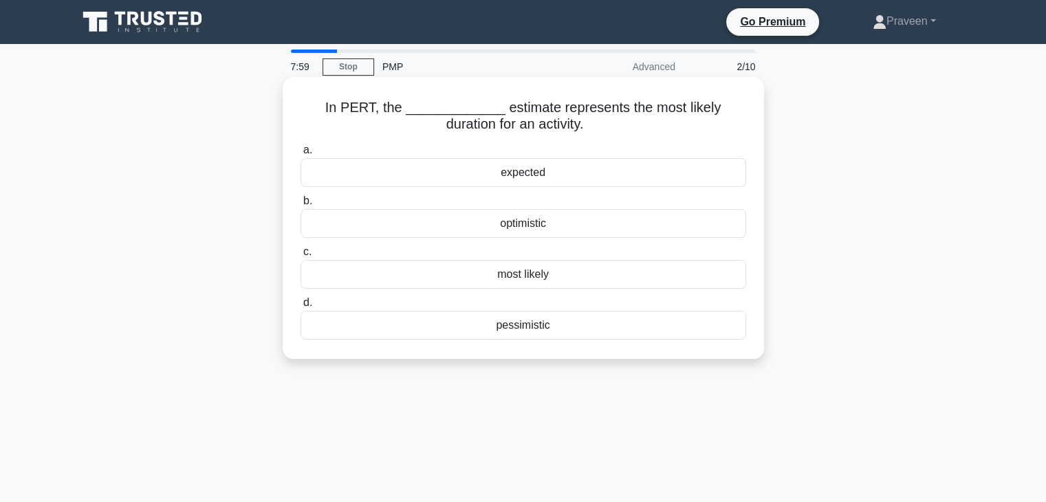
click at [532, 229] on div "optimistic" at bounding box center [522, 223] width 445 height 29
click at [300, 206] on input "b. optimistic" at bounding box center [300, 201] width 0 height 9
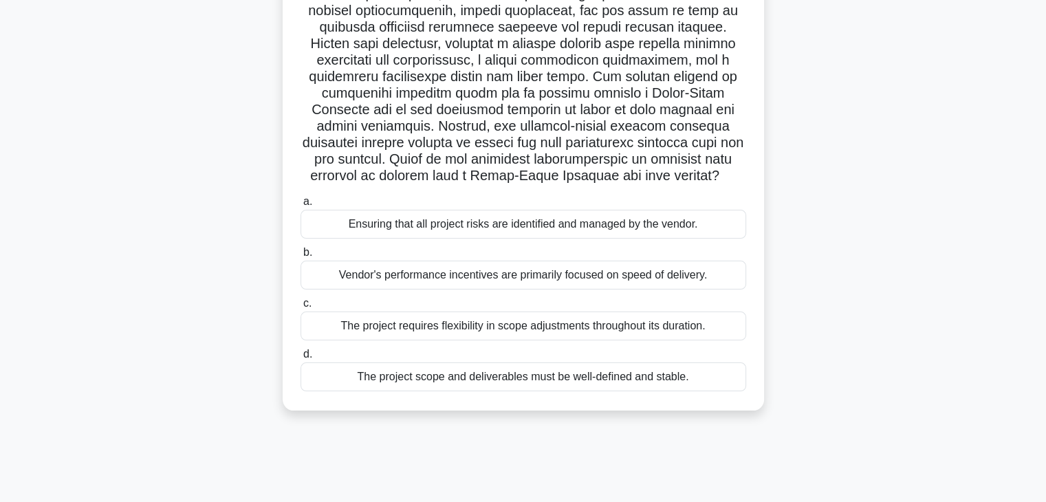
scroll to position [241, 0]
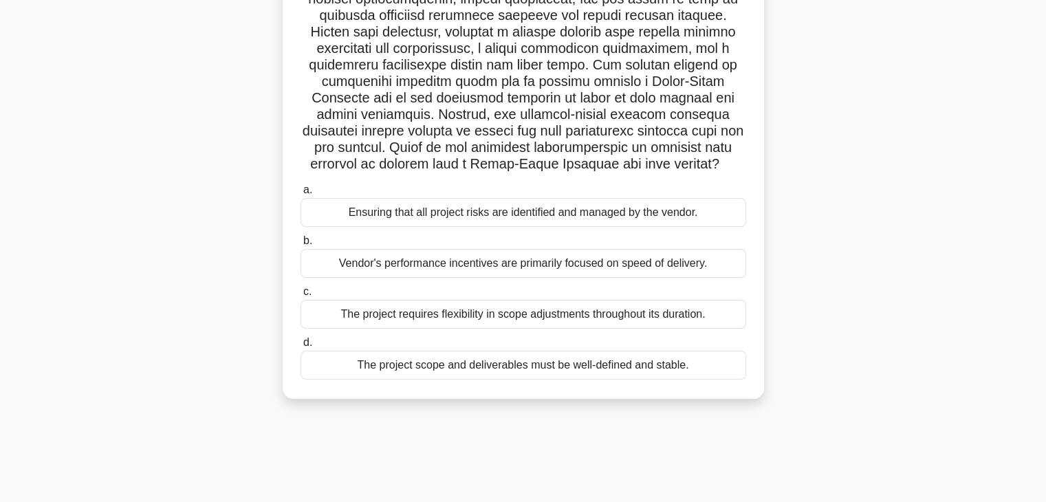
click at [489, 364] on div "The project scope and deliverables must be well-defined and stable." at bounding box center [522, 365] width 445 height 29
click at [300, 347] on input "d. The project scope and deliverables must be well-defined and stable." at bounding box center [300, 342] width 0 height 9
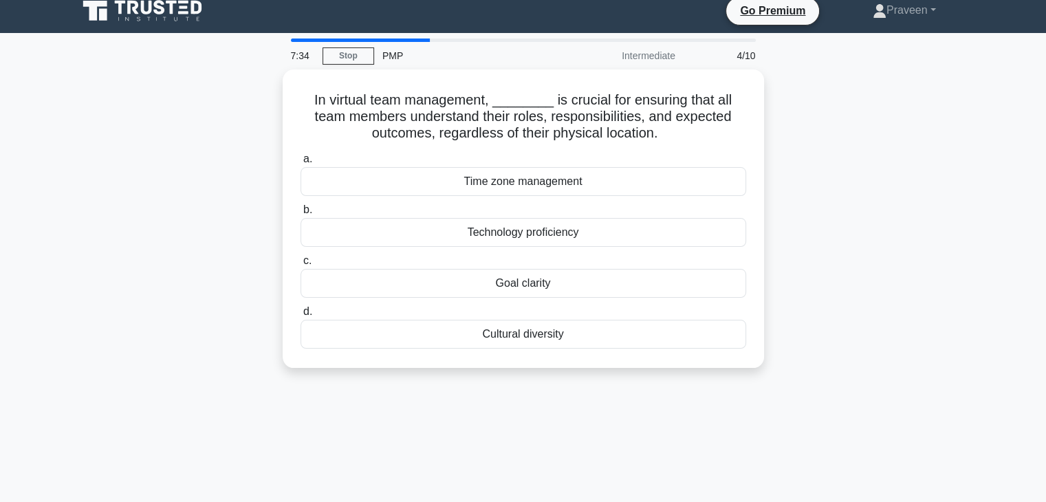
scroll to position [0, 0]
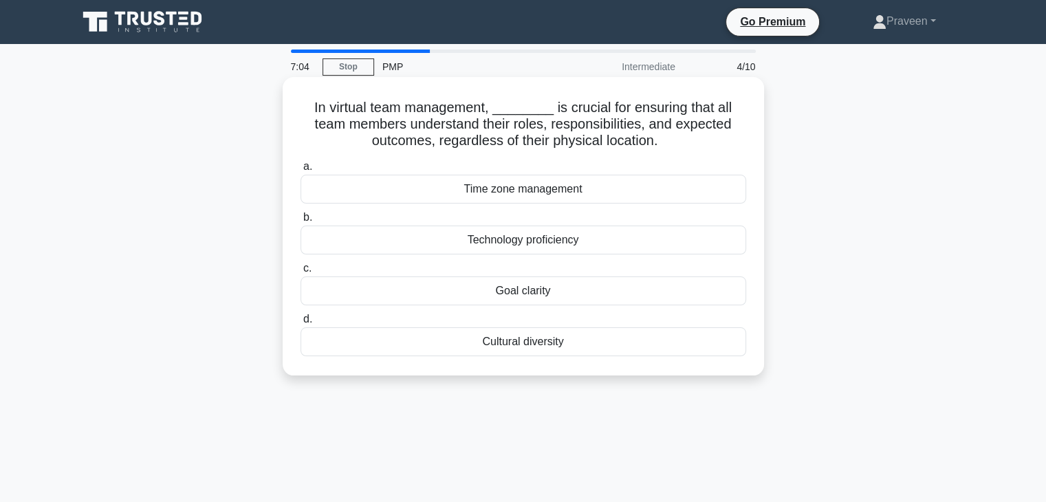
click at [551, 291] on div "Goal clarity" at bounding box center [522, 290] width 445 height 29
click at [300, 273] on input "c. Goal clarity" at bounding box center [300, 268] width 0 height 9
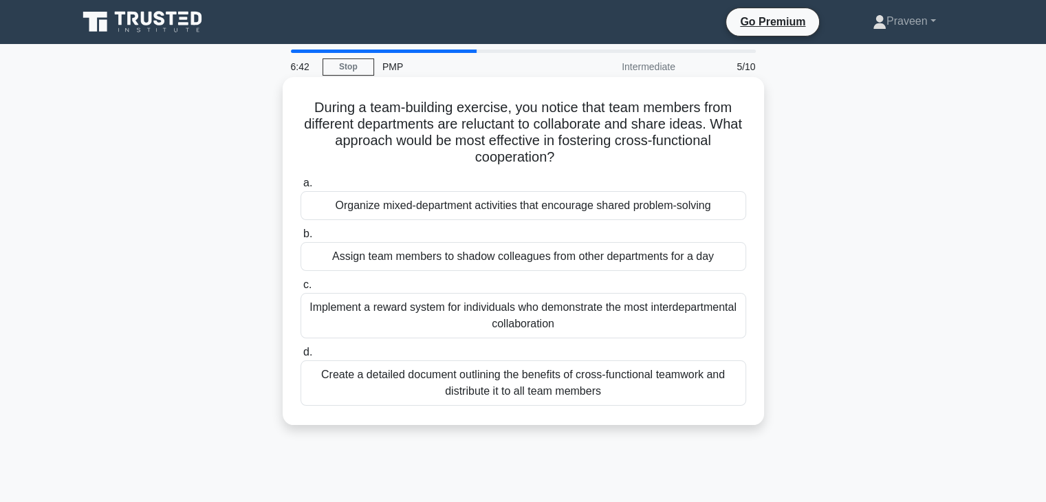
click at [496, 384] on div "Create a detailed document outlining the benefits of cross-functional teamwork …" at bounding box center [522, 382] width 445 height 45
click at [300, 357] on input "d. Create a detailed document outlining the benefits of cross-functional teamwo…" at bounding box center [300, 352] width 0 height 9
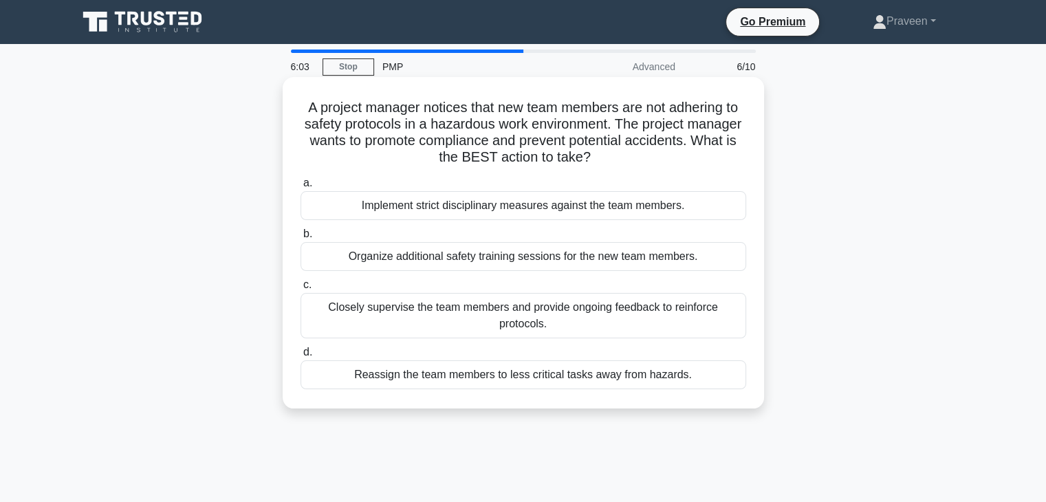
click at [517, 317] on div "Closely supervise the team members and provide ongoing feedback to reinforce pr…" at bounding box center [522, 315] width 445 height 45
click at [300, 289] on input "c. Closely supervise the team members and provide ongoing feedback to reinforce…" at bounding box center [300, 284] width 0 height 9
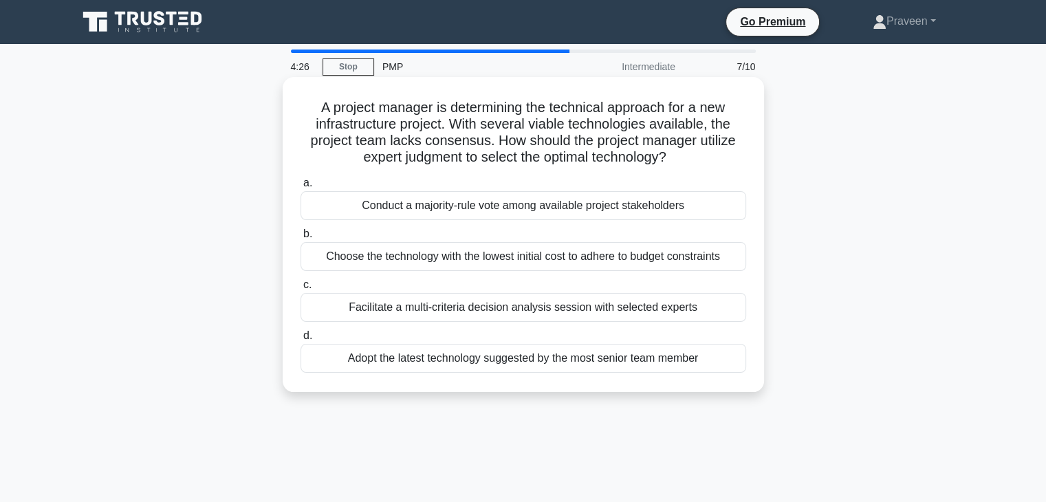
click at [493, 307] on div "Facilitate a multi-criteria decision analysis session with selected experts" at bounding box center [522, 307] width 445 height 29
click at [300, 289] on input "c. Facilitate a multi-criteria decision analysis session with selected experts" at bounding box center [300, 284] width 0 height 9
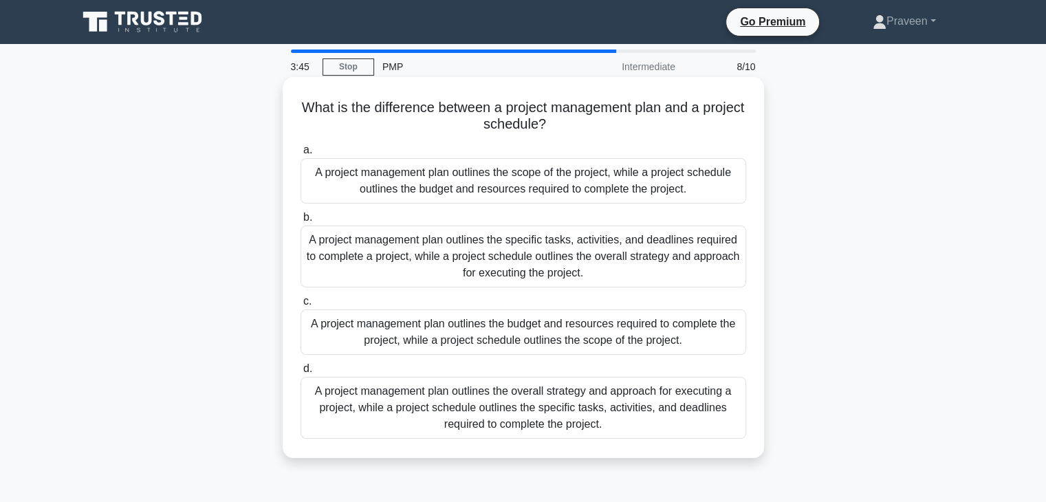
click at [560, 398] on div "A project management plan outlines the overall strategy and approach for execut…" at bounding box center [522, 408] width 445 height 62
click at [300, 373] on input "d. A project management plan outlines the overall strategy and approach for exe…" at bounding box center [300, 368] width 0 height 9
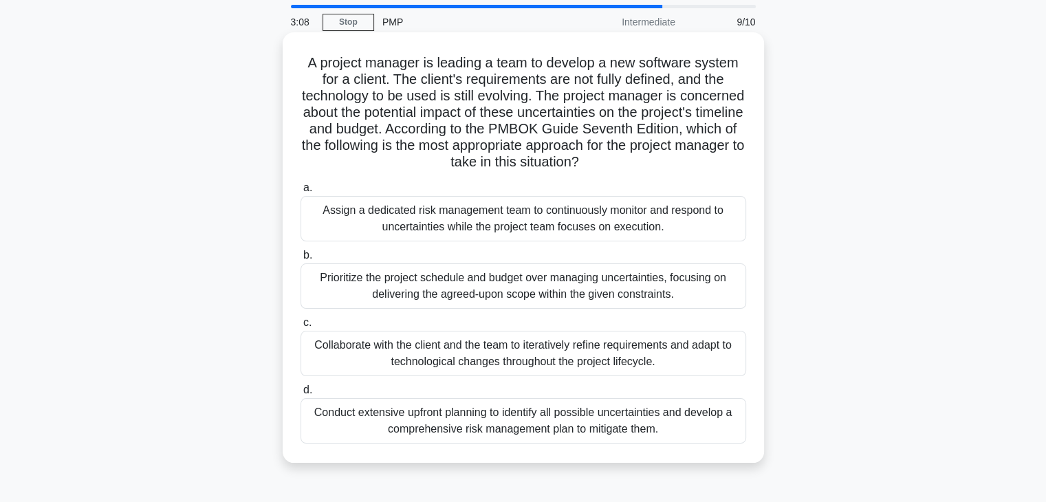
scroll to position [69, 0]
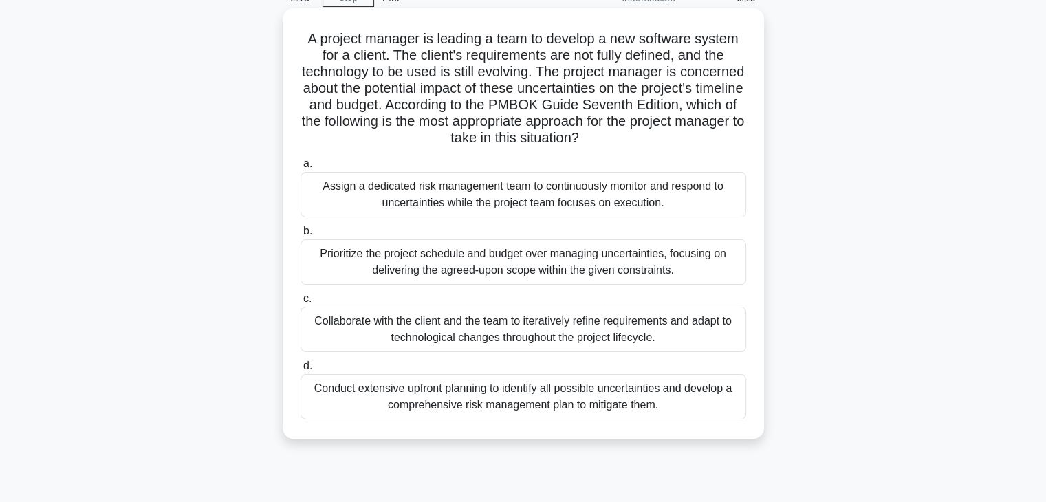
click at [515, 402] on div "Conduct extensive upfront planning to identify all possible uncertainties and d…" at bounding box center [522, 396] width 445 height 45
click at [300, 371] on input "d. Conduct extensive upfront planning to identify all possible uncertainties an…" at bounding box center [300, 366] width 0 height 9
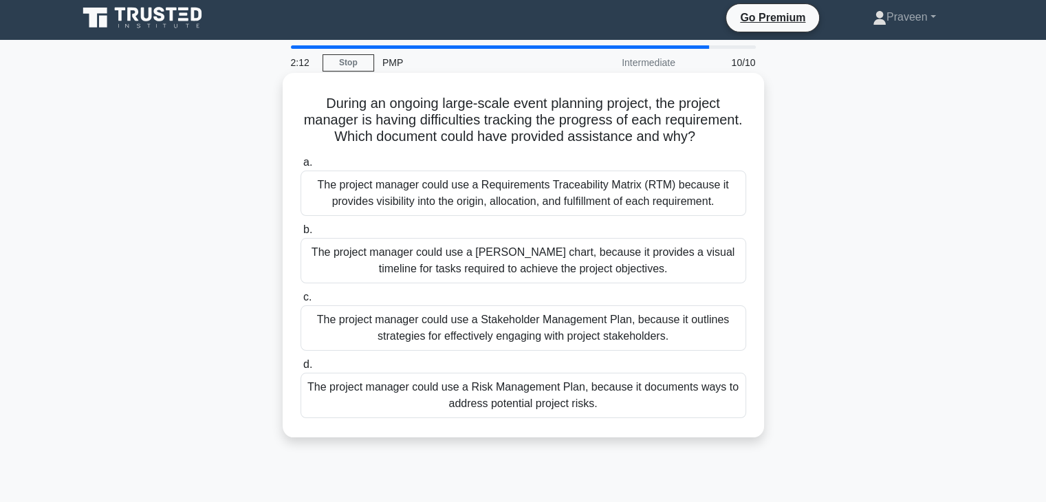
scroll to position [0, 0]
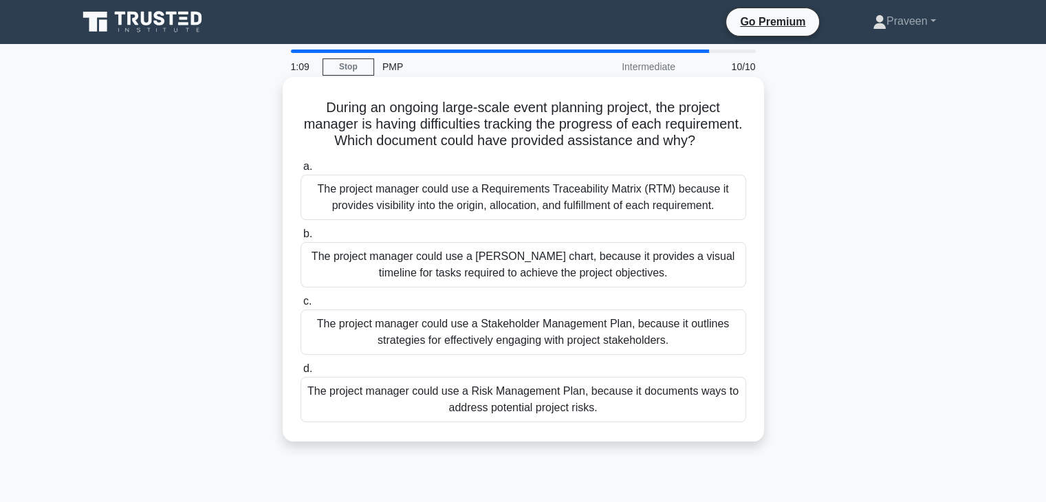
click at [441, 205] on div "The project manager could use a Requirements Traceability Matrix (RTM) because …" at bounding box center [522, 197] width 445 height 45
click at [300, 171] on input "a. The project manager could use a Requirements Traceability Matrix (RTM) becau…" at bounding box center [300, 166] width 0 height 9
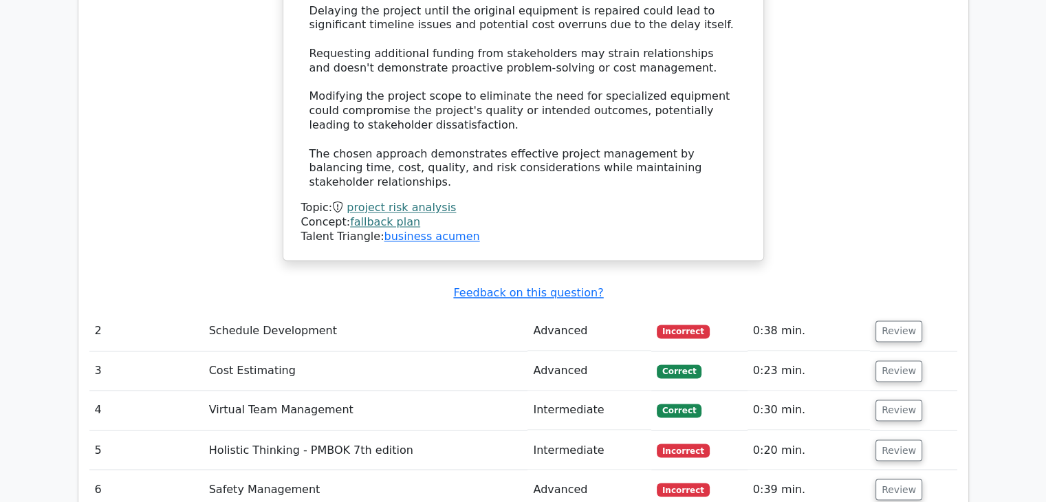
scroll to position [2200, 0]
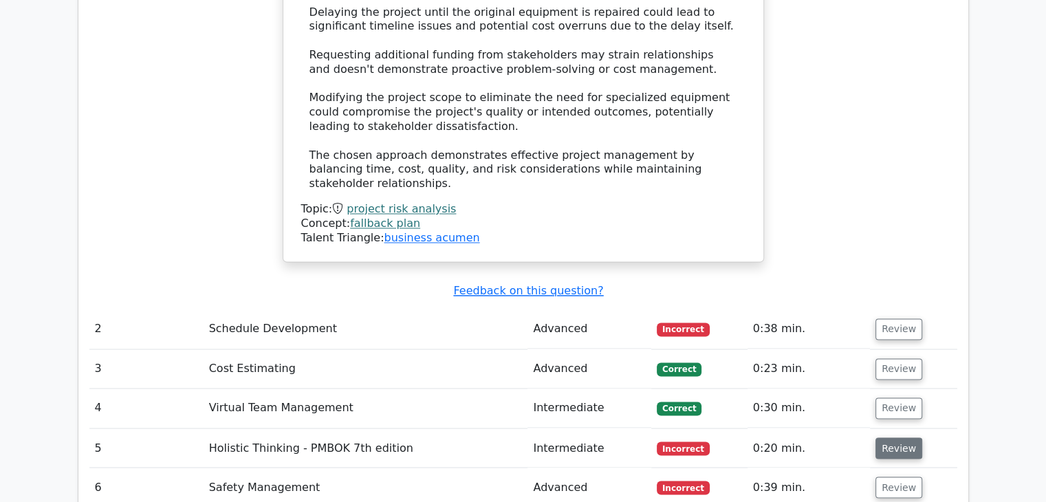
click at [906, 437] on button "Review" at bounding box center [898, 447] width 47 height 21
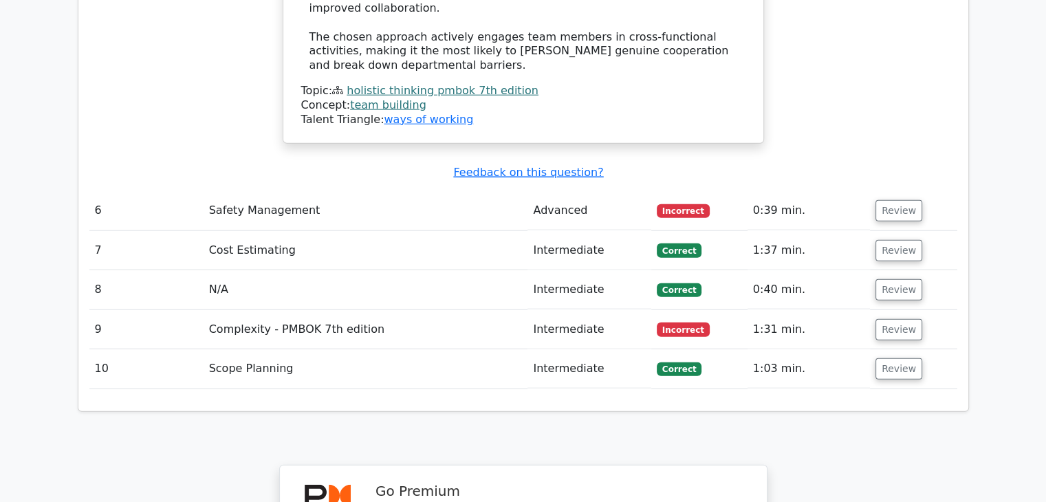
scroll to position [3231, 0]
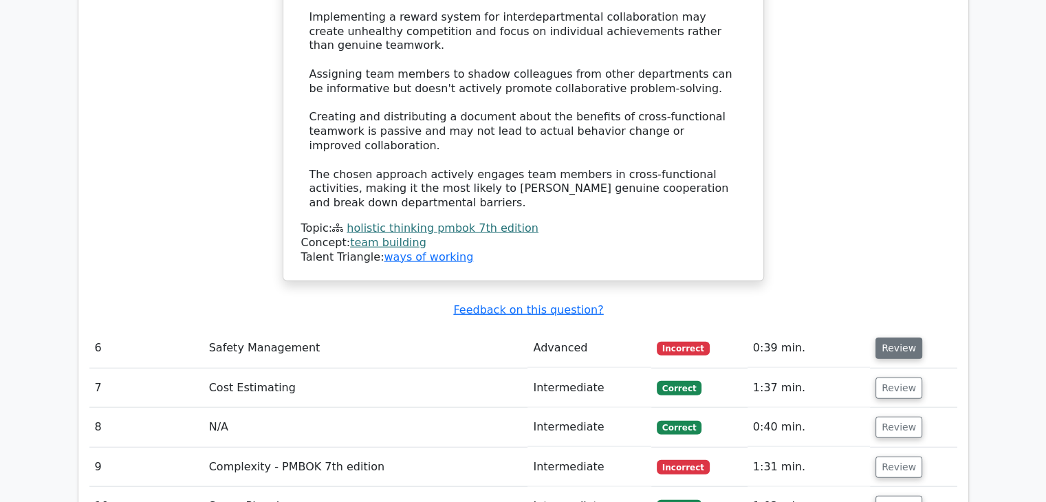
click at [894, 338] on button "Review" at bounding box center [898, 348] width 47 height 21
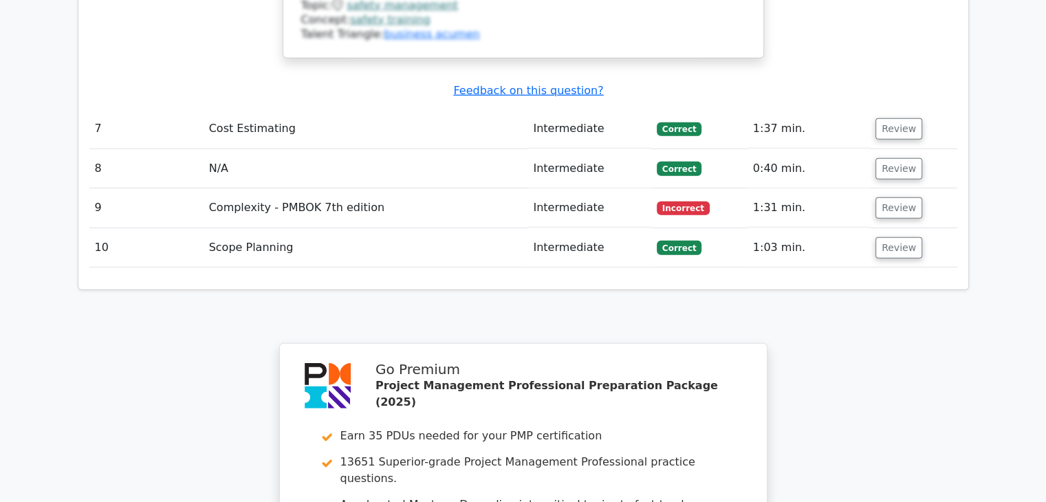
scroll to position [3781, 0]
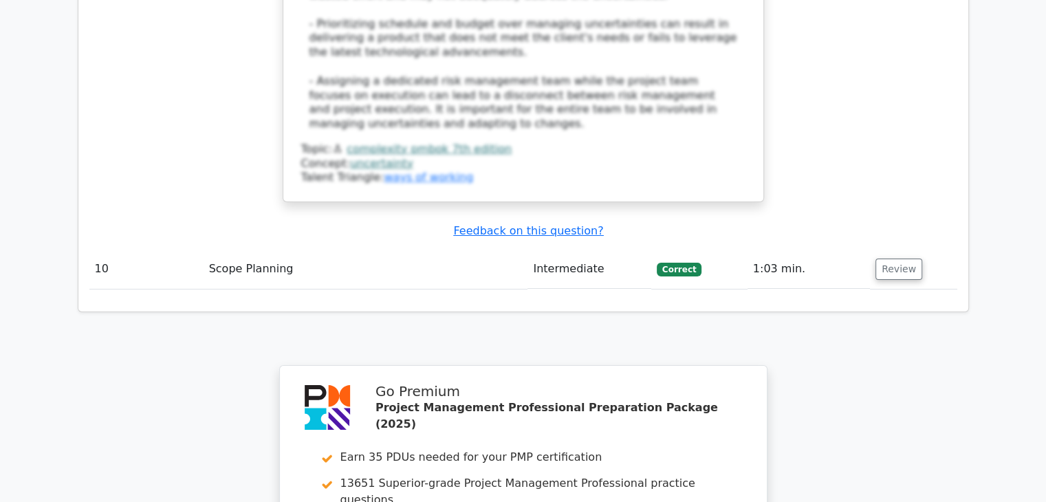
scroll to position [4881, 0]
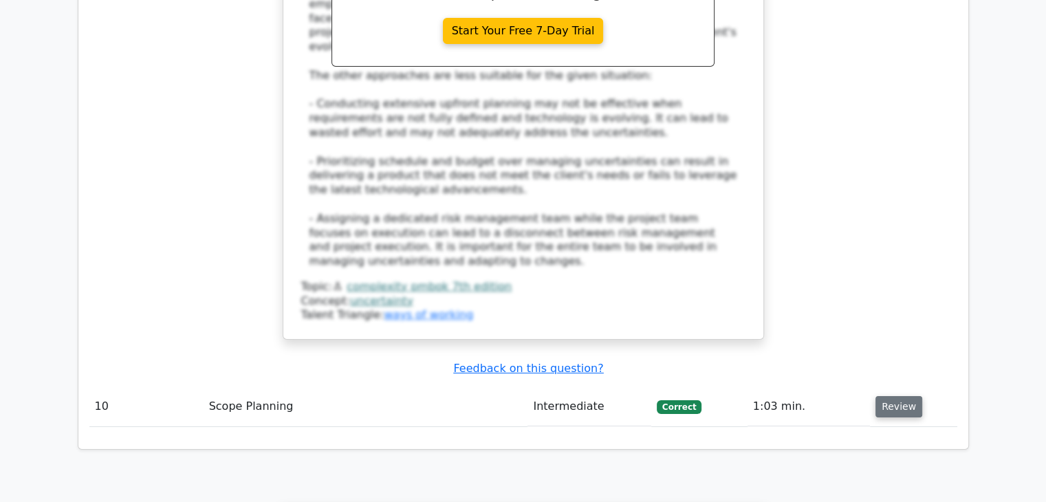
click at [897, 396] on button "Review" at bounding box center [898, 406] width 47 height 21
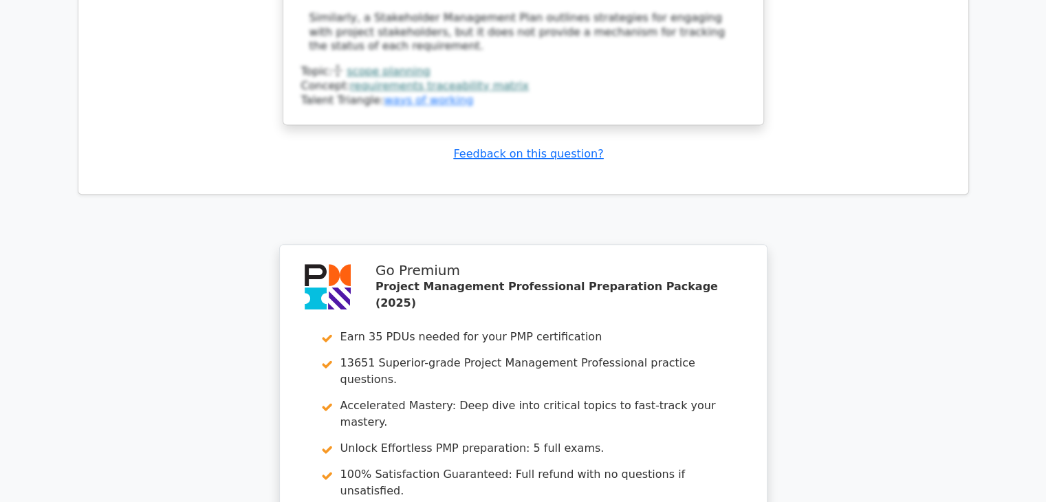
scroll to position [5912, 0]
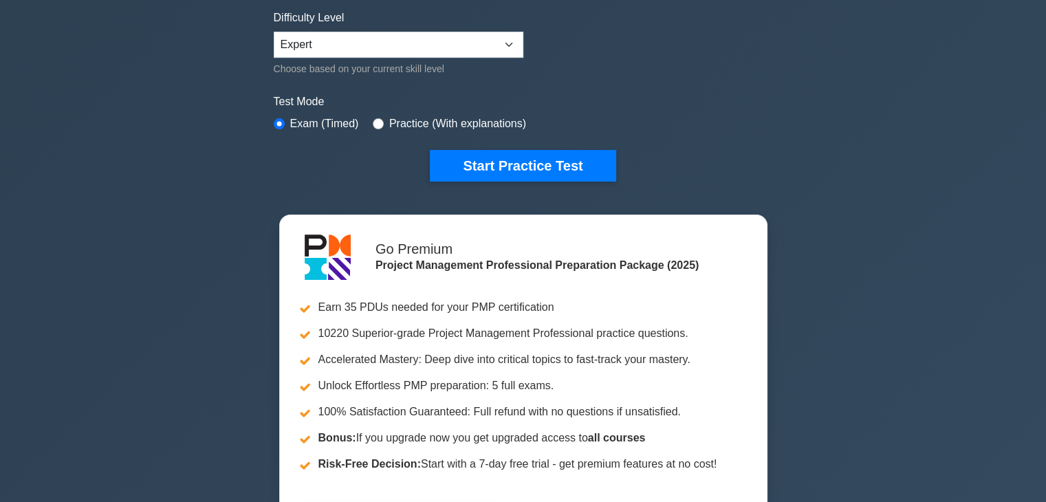
scroll to position [344, 0]
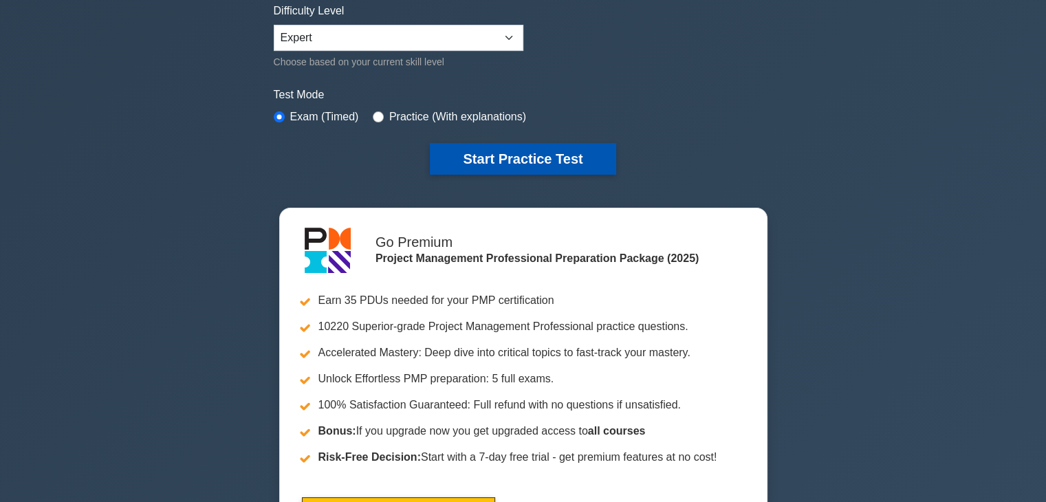
click at [558, 154] on button "Start Practice Test" at bounding box center [523, 159] width 186 height 32
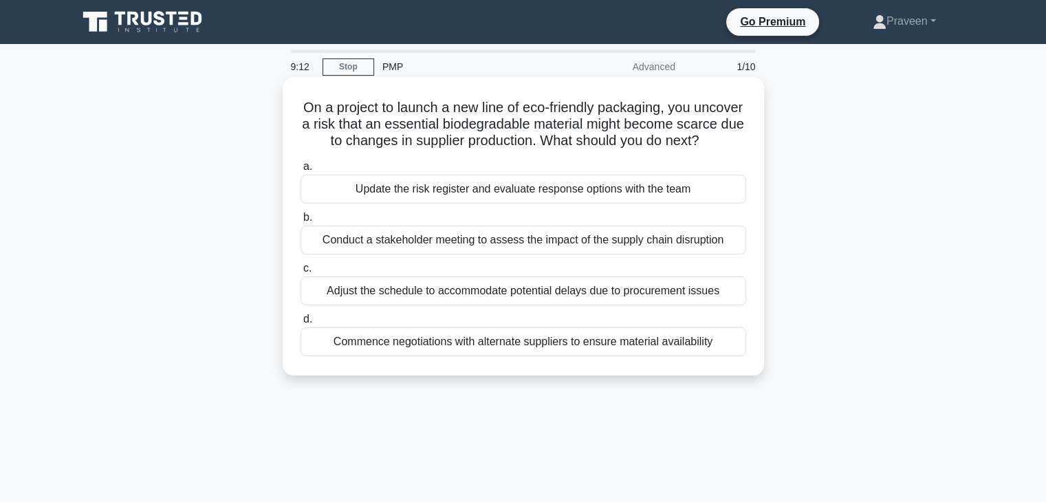
click at [539, 356] on div "Commence negotiations with alternate suppliers to ensure material availability" at bounding box center [522, 341] width 445 height 29
click at [300, 324] on input "d. Commence negotiations with alternate suppliers to ensure material availabili…" at bounding box center [300, 319] width 0 height 9
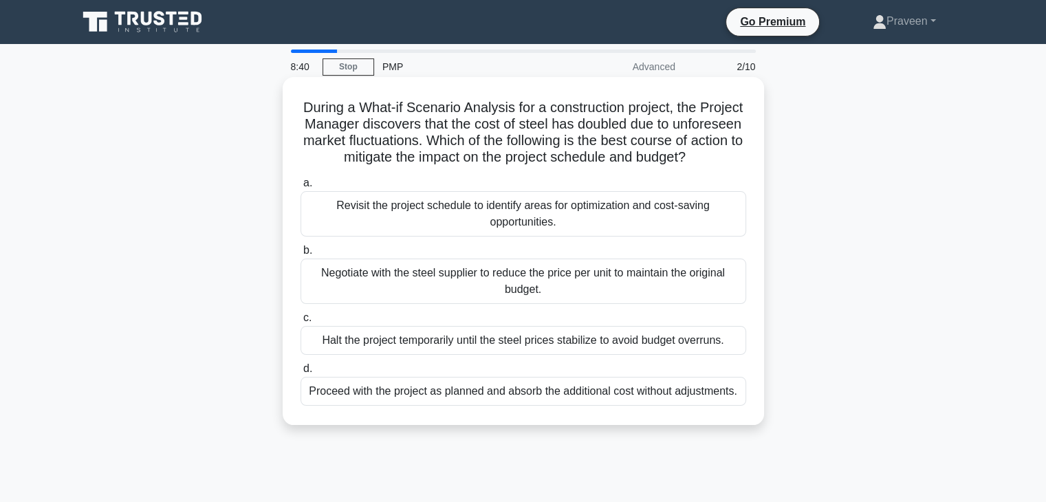
scroll to position [69, 0]
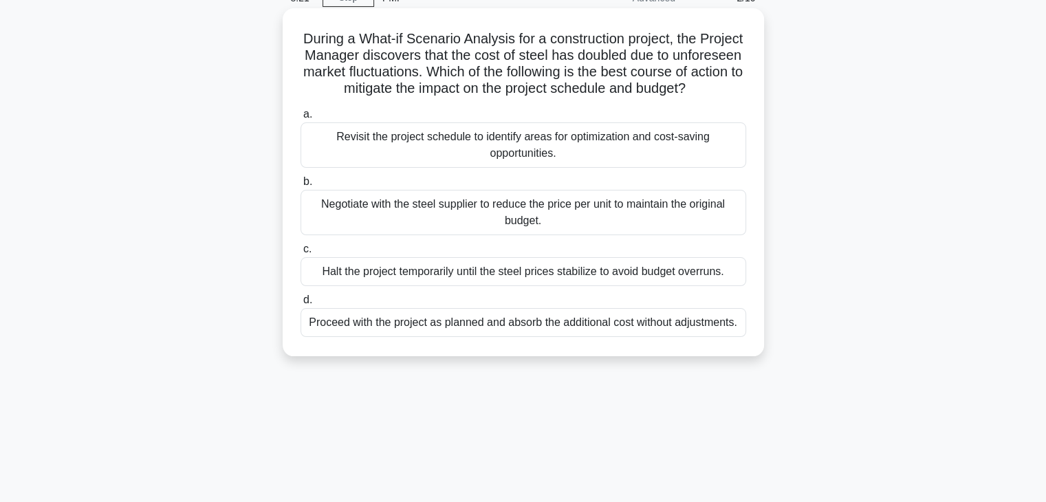
click at [523, 162] on div "Revisit the project schedule to identify areas for optimization and cost-saving…" at bounding box center [522, 144] width 445 height 45
click at [300, 119] on input "a. Revisit the project schedule to identify areas for optimization and cost-sav…" at bounding box center [300, 114] width 0 height 9
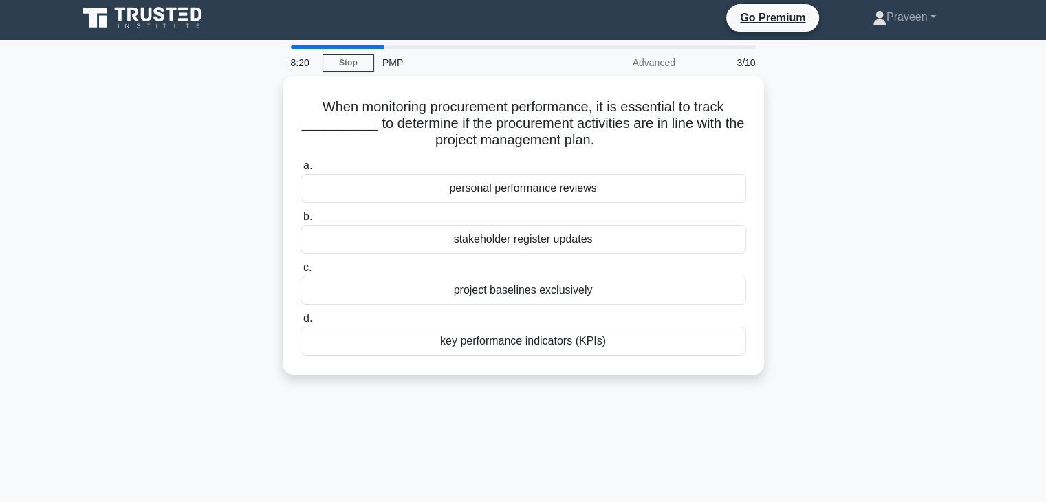
scroll to position [0, 0]
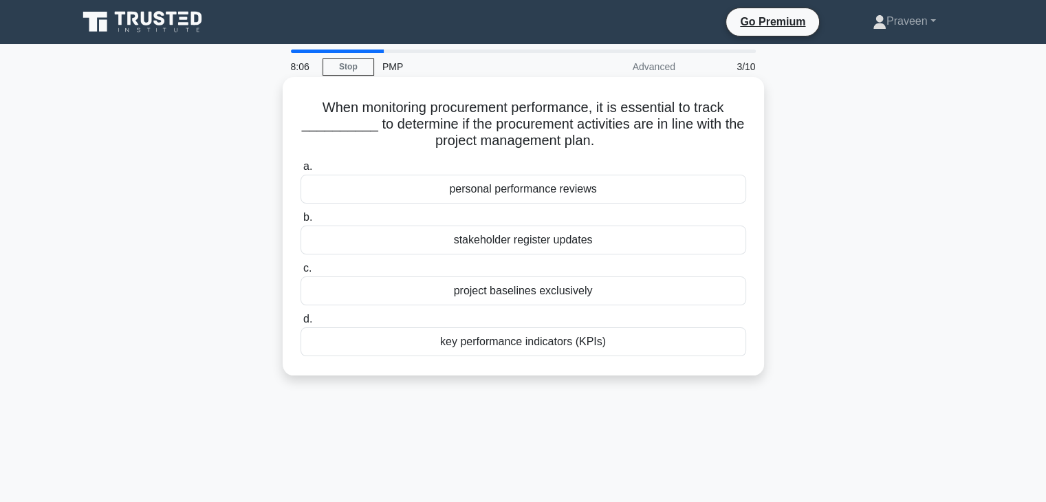
click at [553, 290] on div "project baselines exclusively" at bounding box center [522, 290] width 445 height 29
click at [300, 273] on input "c. project baselines exclusively" at bounding box center [300, 268] width 0 height 9
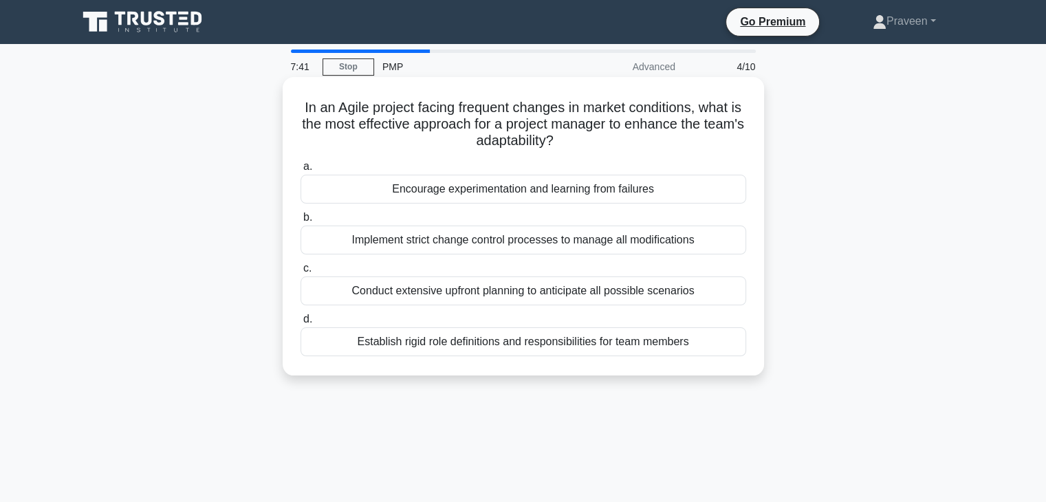
click at [504, 297] on div "Conduct extensive upfront planning to anticipate all possible scenarios" at bounding box center [522, 290] width 445 height 29
click at [300, 273] on input "c. Conduct extensive upfront planning to anticipate all possible scenarios" at bounding box center [300, 268] width 0 height 9
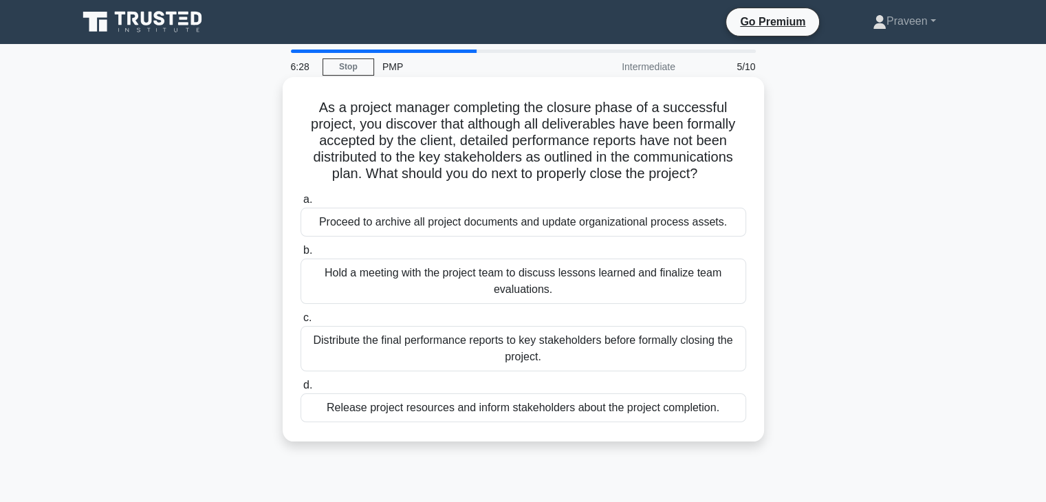
click at [573, 411] on div "Release project resources and inform stakeholders about the project completion." at bounding box center [522, 407] width 445 height 29
click at [300, 390] on input "d. Release project resources and inform stakeholders about the project completi…" at bounding box center [300, 385] width 0 height 9
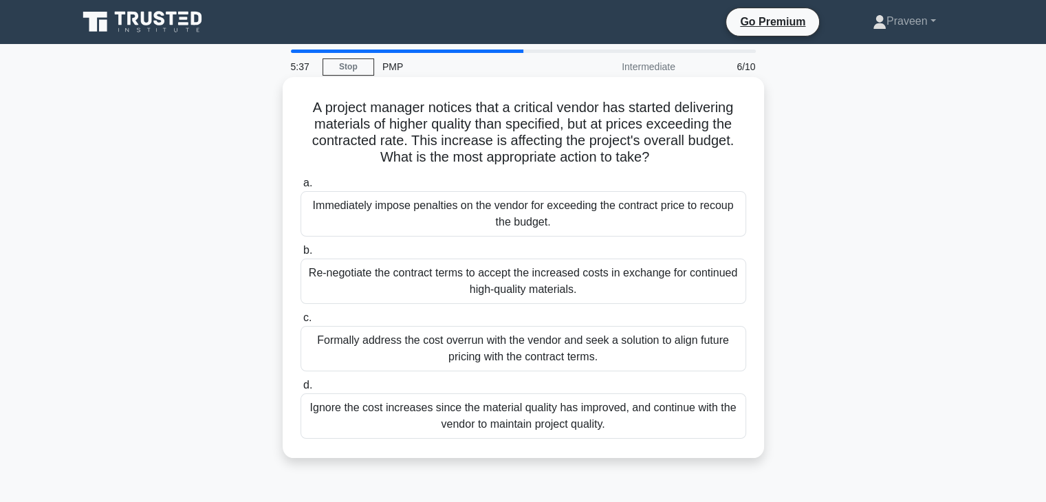
drag, startPoint x: 524, startPoint y: 344, endPoint x: 555, endPoint y: 342, distance: 31.7
click at [526, 344] on div "Formally address the cost overrun with the vendor and seek a solution to align …" at bounding box center [522, 348] width 445 height 45
click at [380, 350] on div "Formally address the cost overrun with the vendor and seek a solution to align …" at bounding box center [522, 348] width 445 height 45
click at [300, 322] on input "c. Formally address the cost overrun with the vendor and seek a solution to ali…" at bounding box center [300, 317] width 0 height 9
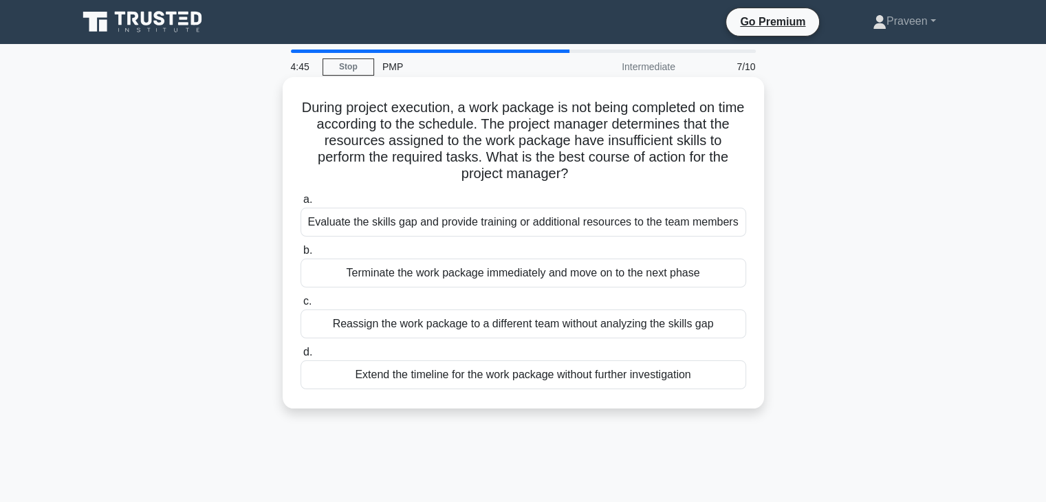
click at [423, 220] on div "Evaluate the skills gap and provide training or additional resources to the tea…" at bounding box center [522, 222] width 445 height 29
click at [300, 204] on input "a. Evaluate the skills gap and provide training or additional resources to the …" at bounding box center [300, 199] width 0 height 9
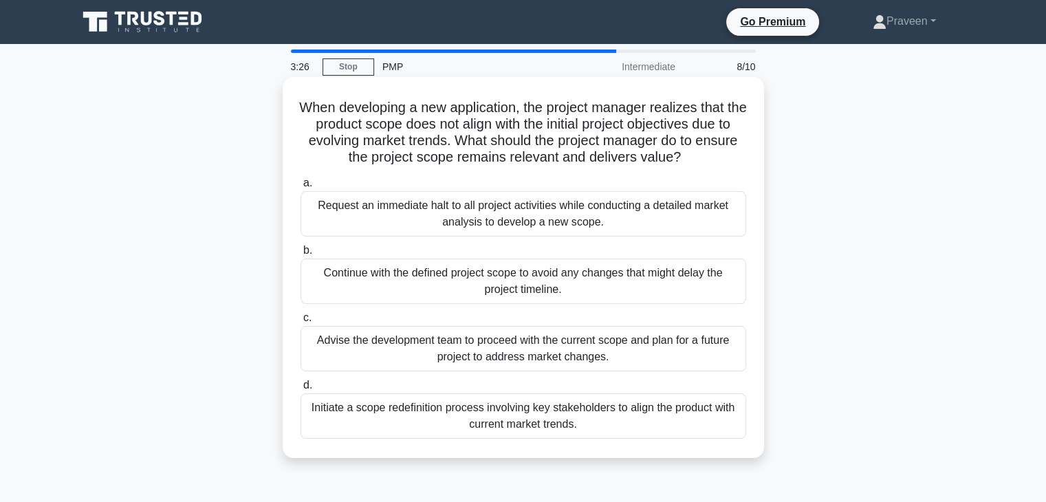
click at [558, 418] on div "Initiate a scope redefinition process involving key stakeholders to align the p…" at bounding box center [522, 415] width 445 height 45
click at [300, 390] on input "d. Initiate a scope redefinition process involving key stakeholders to align th…" at bounding box center [300, 385] width 0 height 9
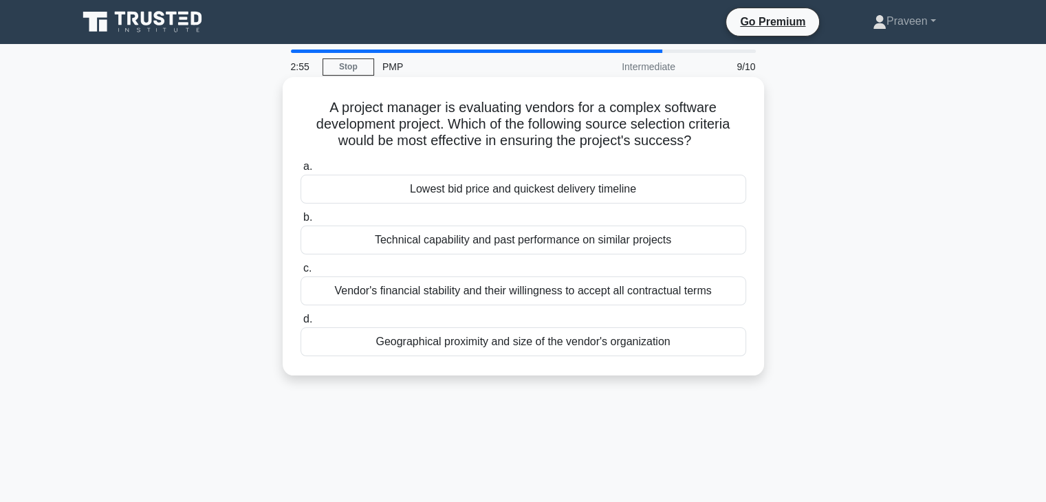
click at [682, 237] on div "Technical capability and past performance on similar projects" at bounding box center [522, 239] width 445 height 29
click at [300, 222] on input "b. Technical capability and past performance on similar projects" at bounding box center [300, 217] width 0 height 9
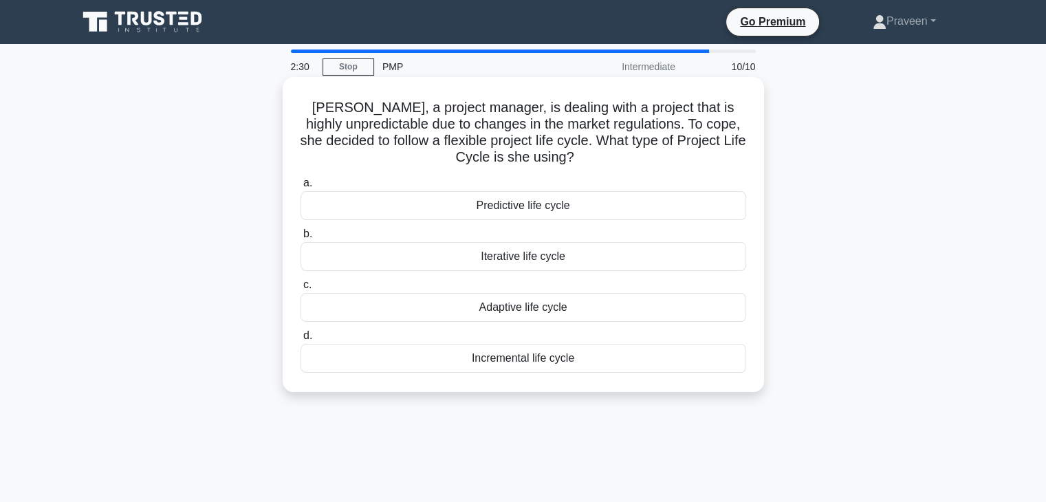
click at [579, 256] on div "Iterative life cycle" at bounding box center [522, 256] width 445 height 29
click at [300, 239] on input "b. Iterative life cycle" at bounding box center [300, 234] width 0 height 9
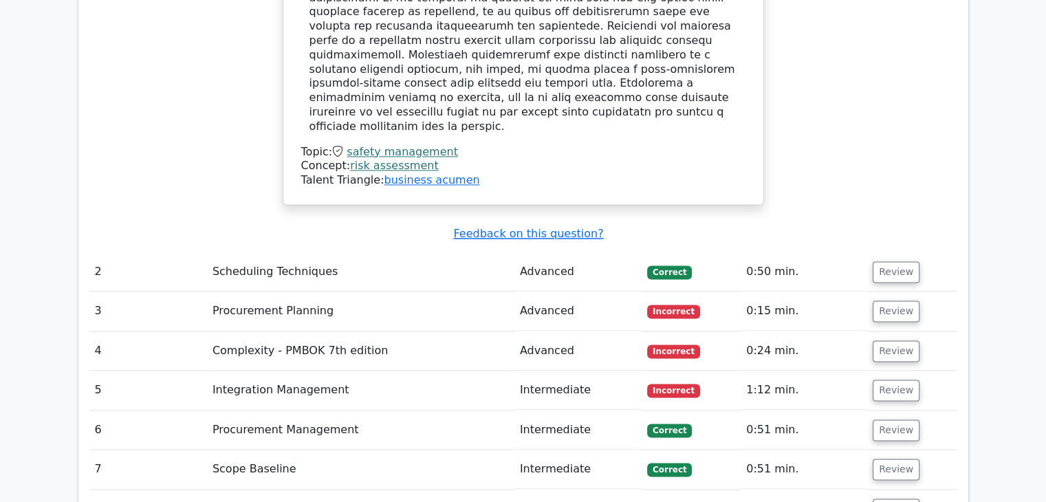
scroll to position [1994, 0]
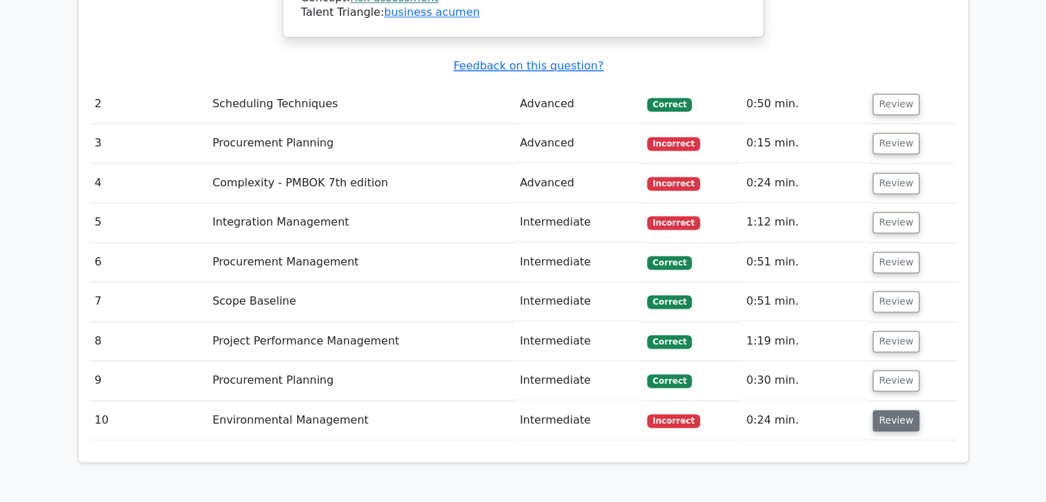
click at [880, 410] on button "Review" at bounding box center [895, 420] width 47 height 21
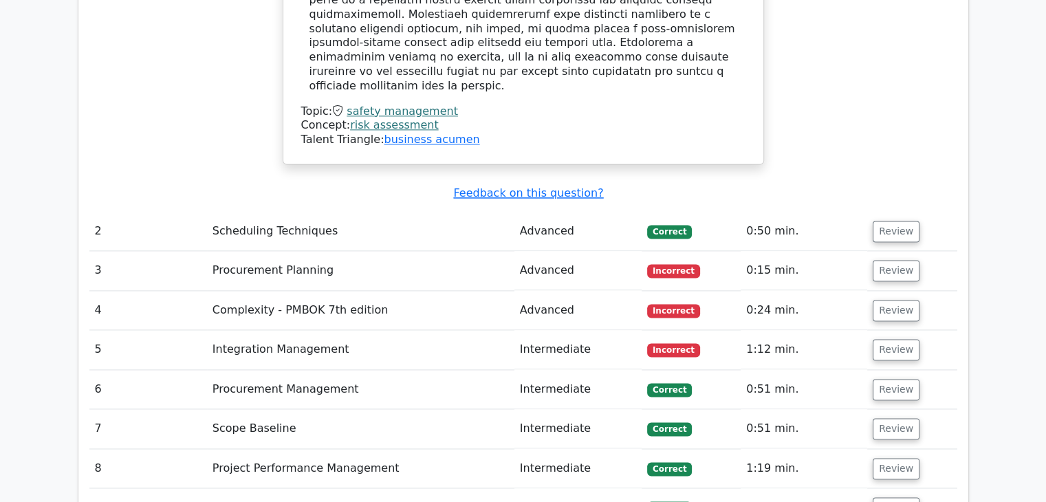
scroll to position [1856, 0]
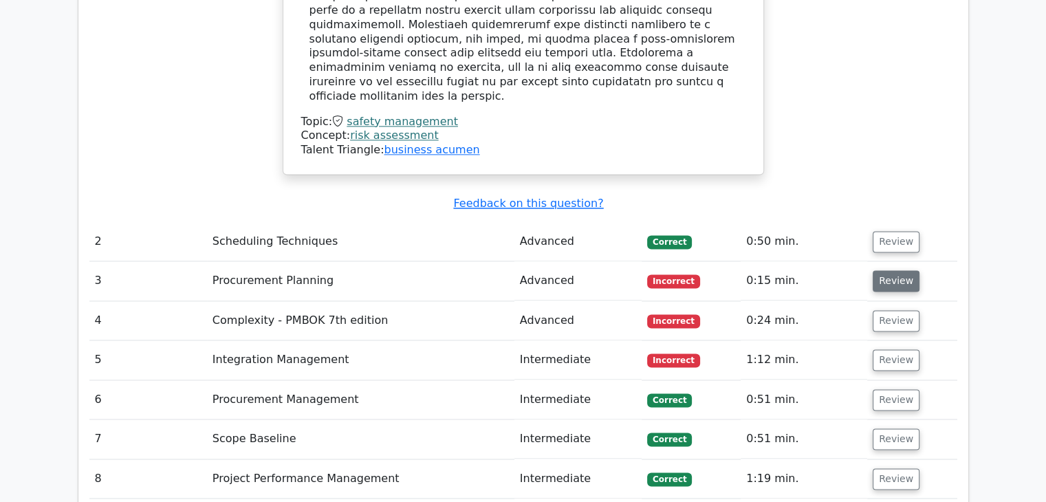
click at [885, 270] on button "Review" at bounding box center [895, 280] width 47 height 21
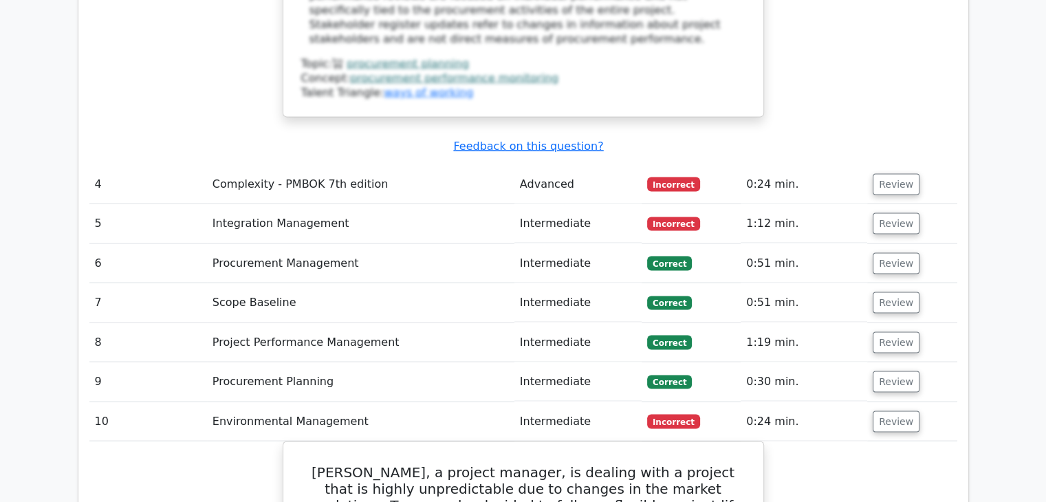
scroll to position [2544, 0]
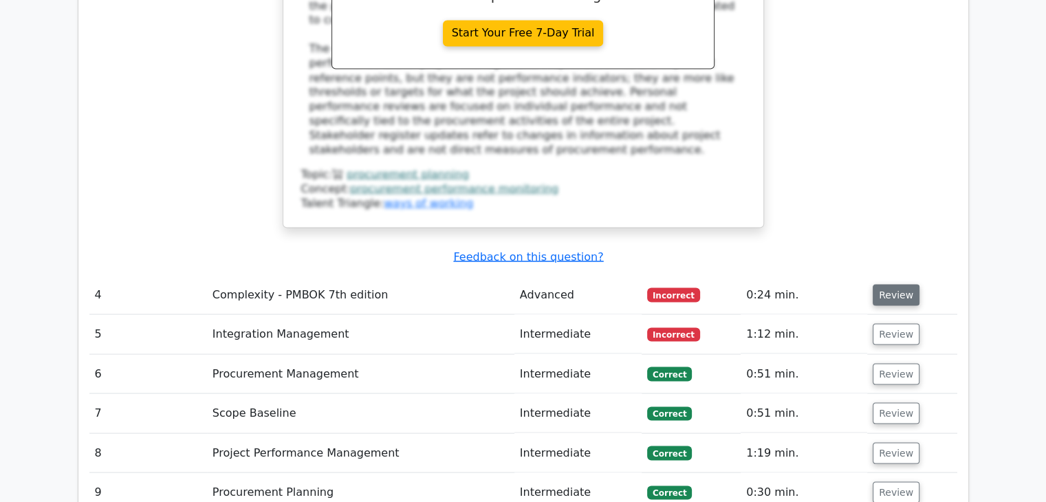
click at [901, 284] on button "Review" at bounding box center [895, 294] width 47 height 21
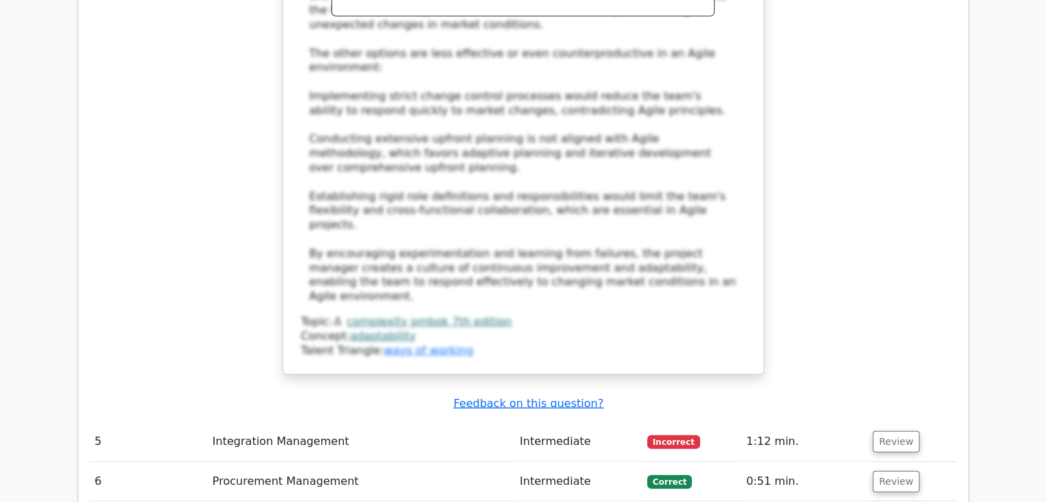
scroll to position [3300, 0]
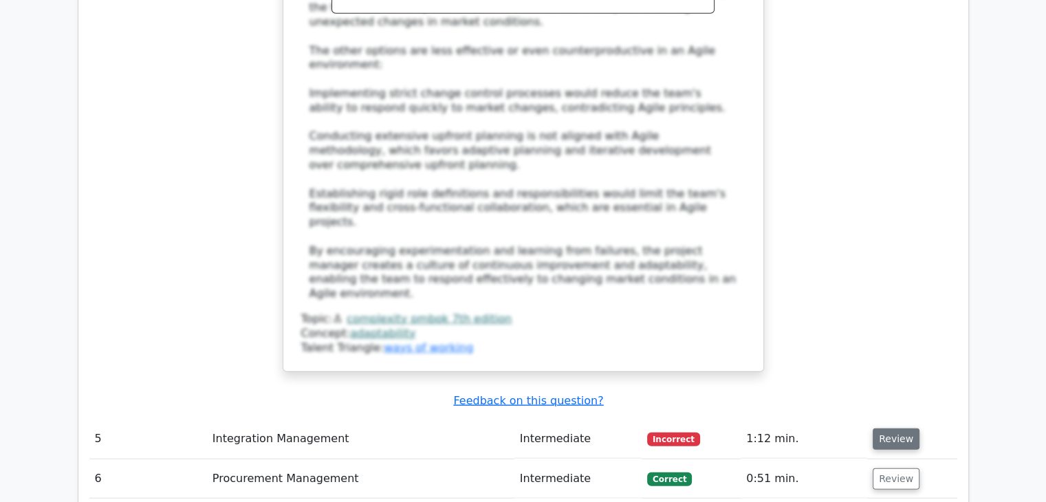
click at [888, 428] on button "Review" at bounding box center [895, 438] width 47 height 21
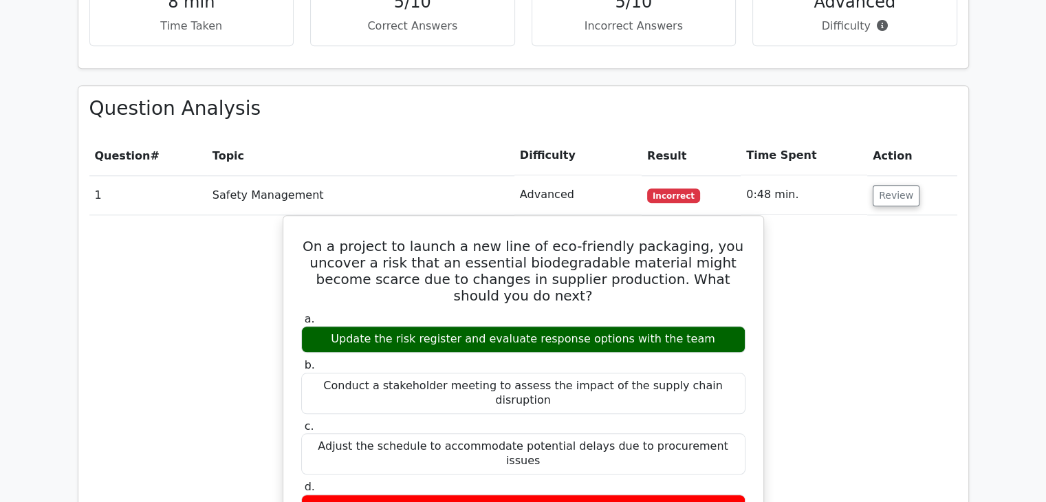
scroll to position [0, 0]
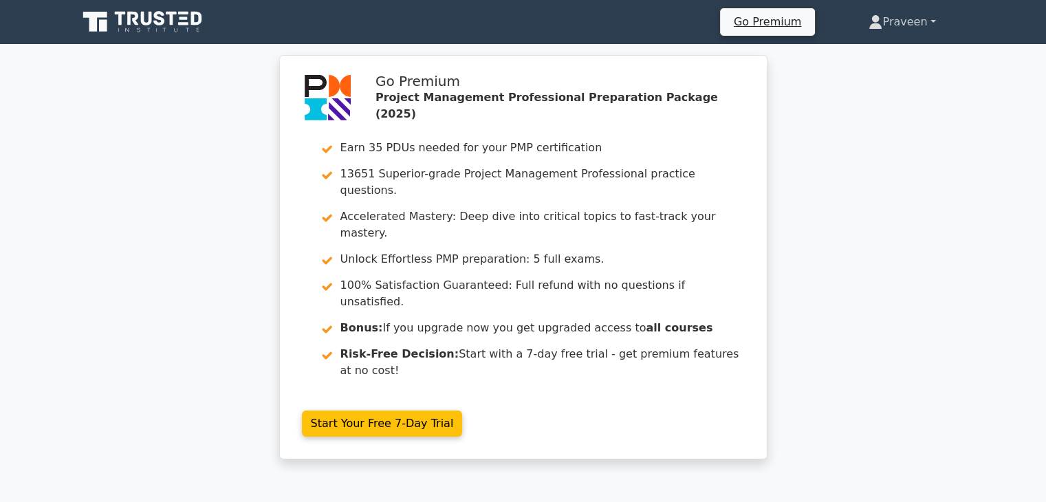
click at [918, 20] on link "Praveen" at bounding box center [901, 21] width 133 height 27
click at [870, 71] on link "Settings" at bounding box center [890, 76] width 109 height 22
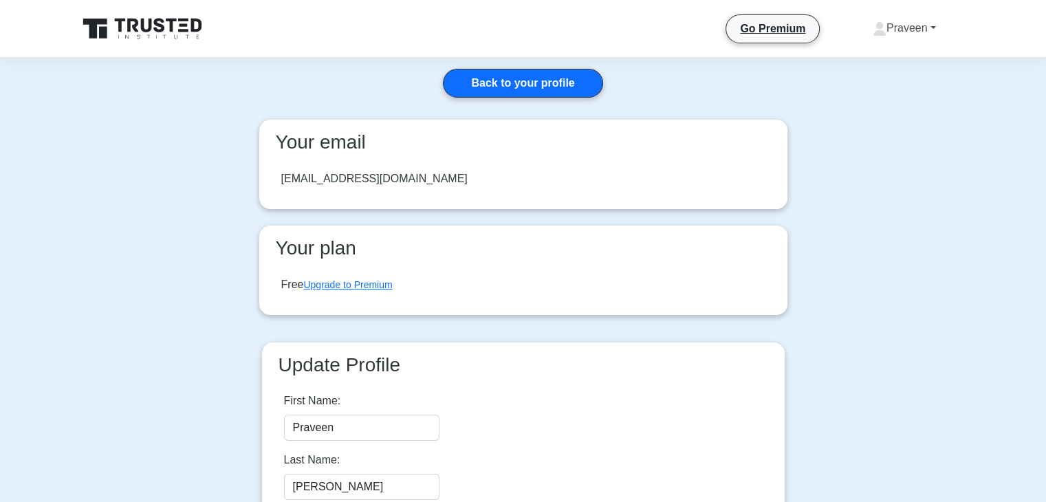
click at [907, 23] on link "Praveen" at bounding box center [903, 27] width 129 height 27
click at [867, 72] on link "Settings" at bounding box center [894, 82] width 109 height 22
click at [899, 31] on link "Praveen" at bounding box center [903, 27] width 129 height 27
click at [874, 64] on link "Profile" at bounding box center [894, 60] width 109 height 22
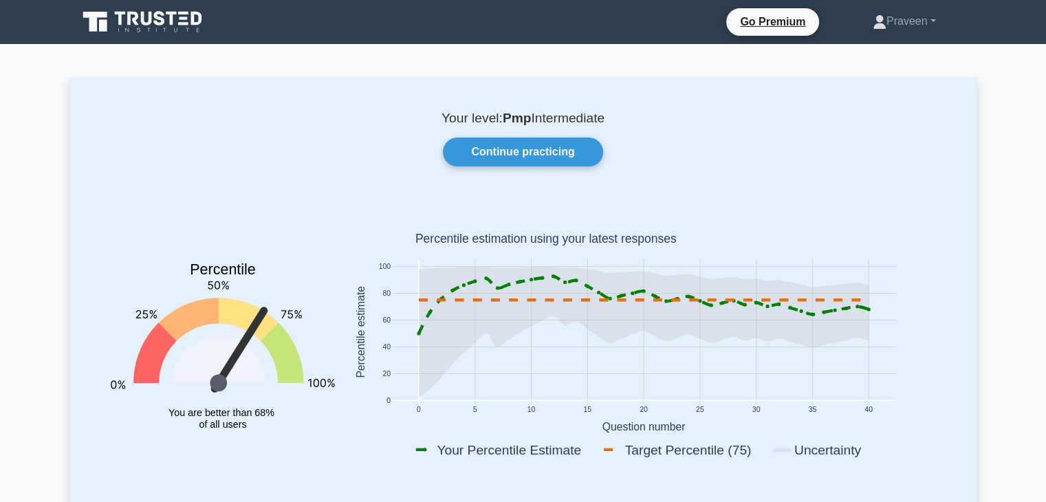
click at [157, 23] on icon at bounding box center [159, 18] width 11 height 14
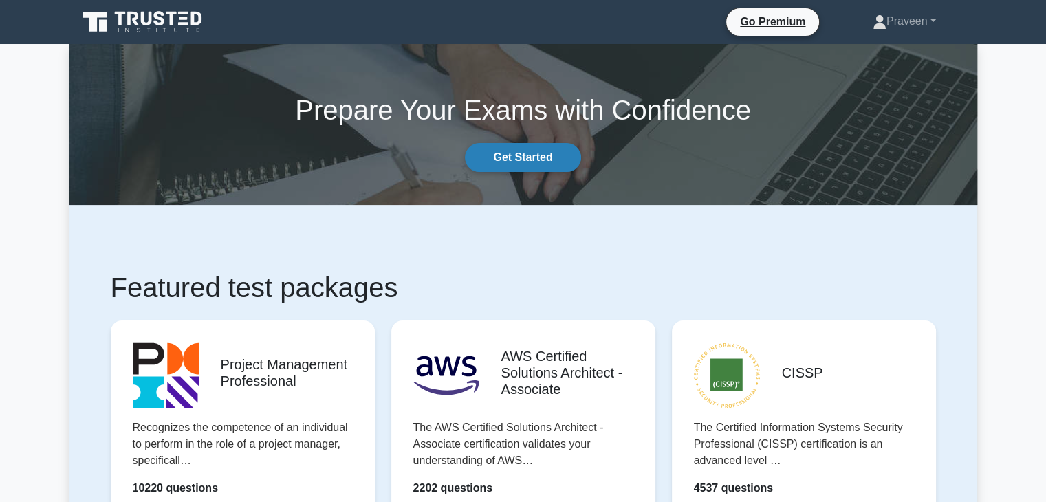
click at [543, 155] on link "Get Started" at bounding box center [522, 157] width 115 height 29
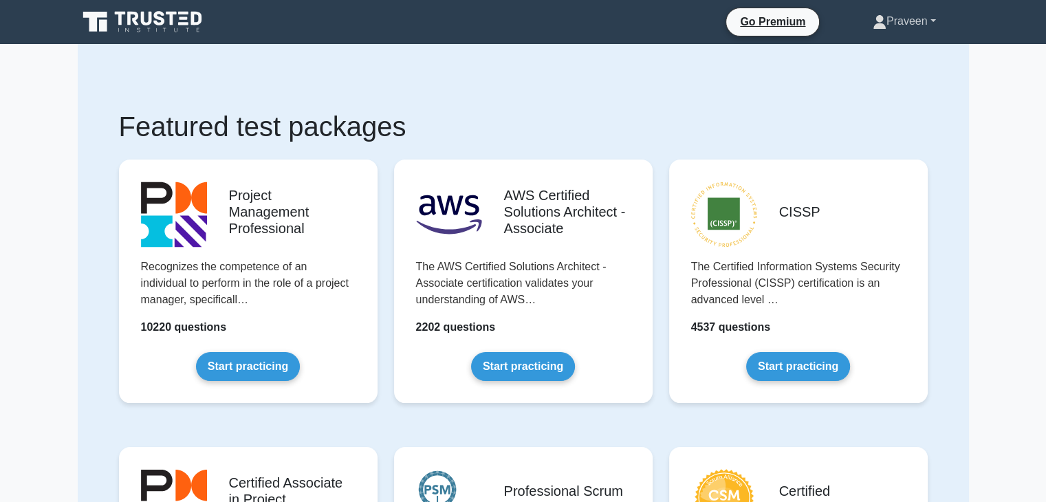
click at [916, 25] on link "Praveen" at bounding box center [903, 21] width 129 height 27
